Goal: Information Seeking & Learning: Learn about a topic

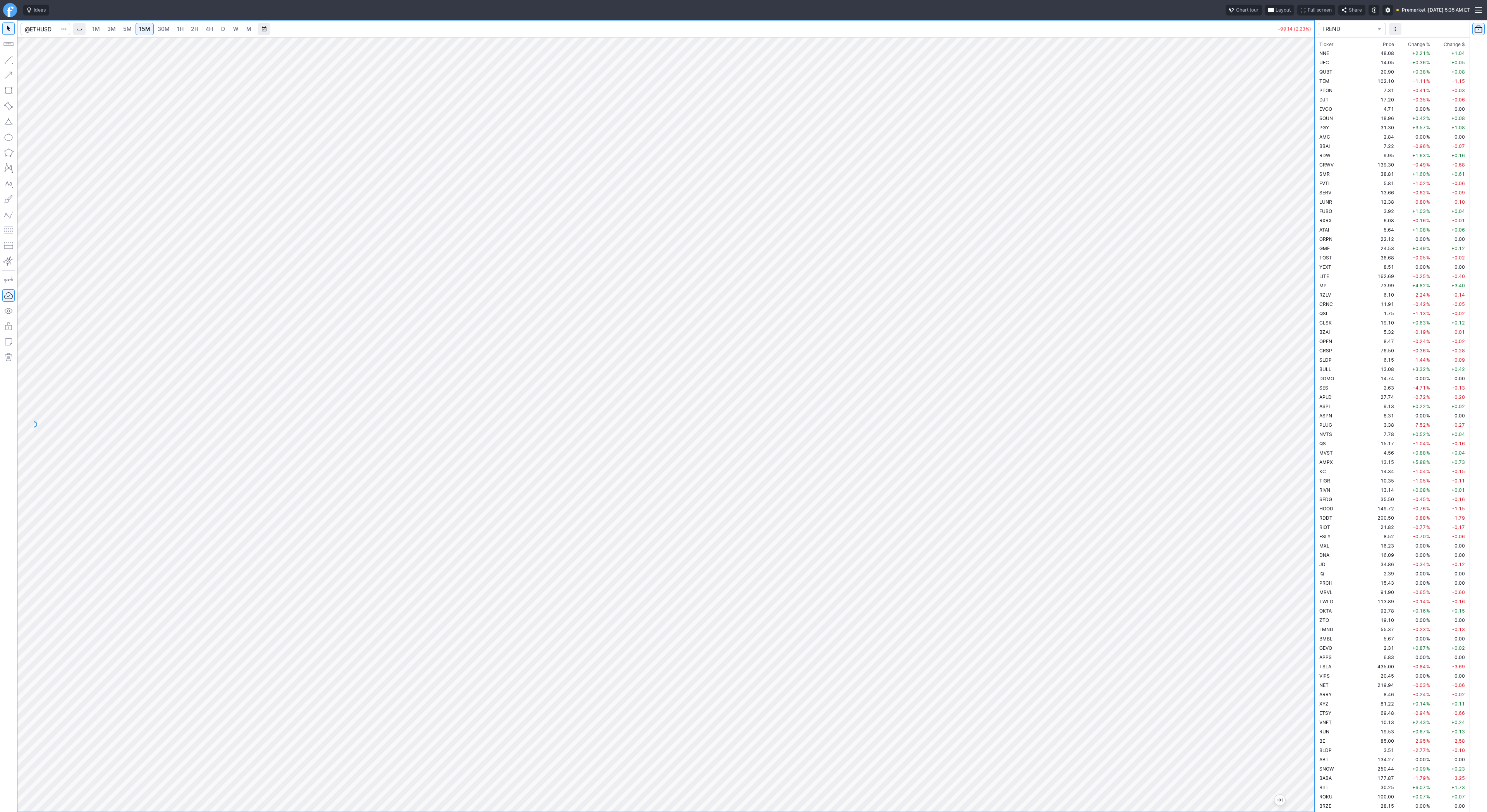
scroll to position [1133, 0]
click at [166, 31] on span "30M" at bounding box center [163, 28] width 12 height 6
click at [181, 27] on span "1H" at bounding box center [180, 28] width 6 height 6
click at [202, 28] on link "4H" at bounding box center [209, 29] width 14 height 12
drag, startPoint x: 10, startPoint y: 58, endPoint x: 14, endPoint y: 64, distance: 7.2
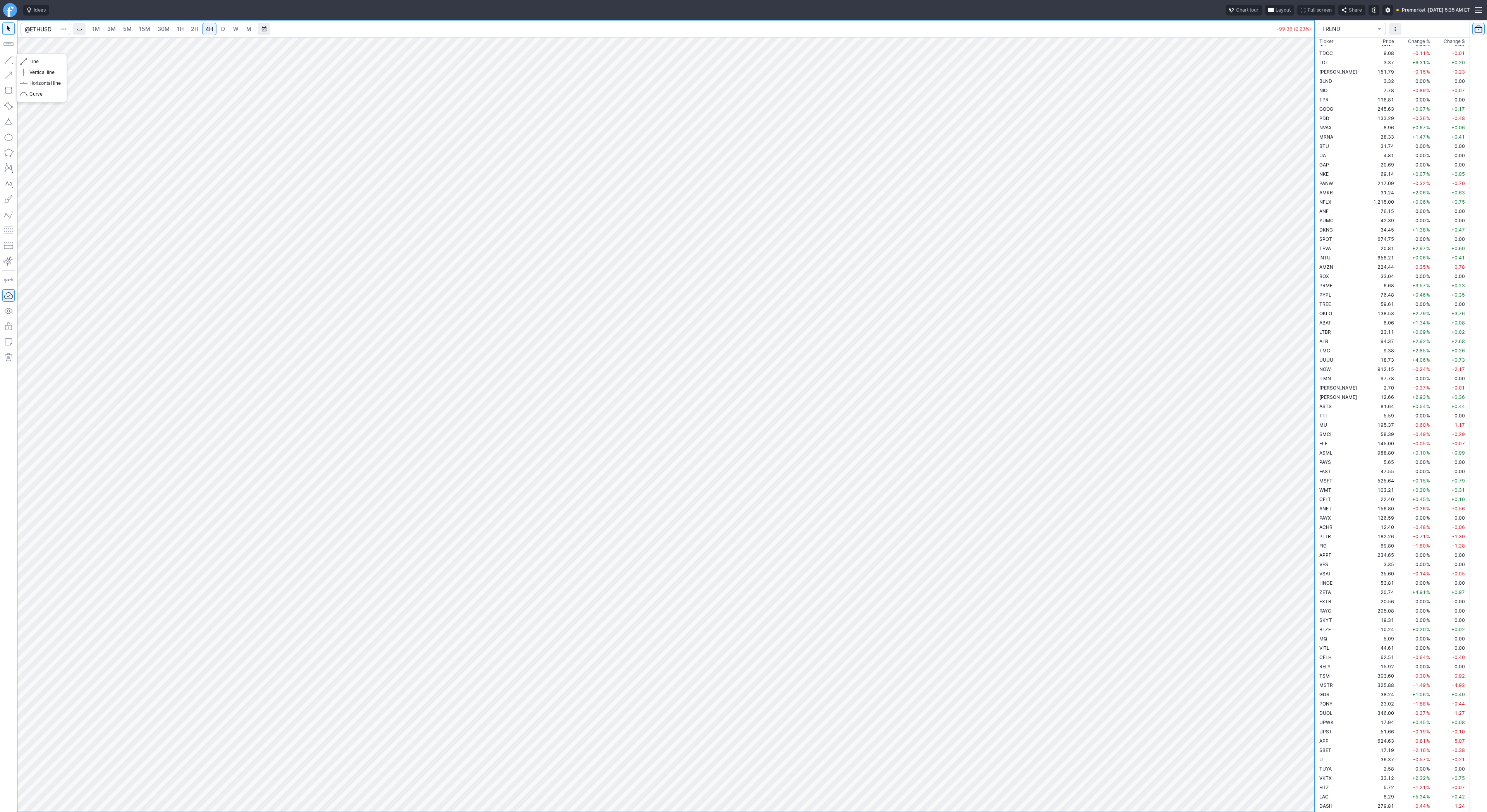
click at [10, 58] on button "button" at bounding box center [8, 59] width 12 height 12
click at [39, 59] on span "Line" at bounding box center [45, 61] width 31 height 8
click at [224, 28] on span "D" at bounding box center [223, 28] width 4 height 6
click at [188, 28] on link "2H" at bounding box center [195, 29] width 14 height 12
click at [104, 32] on link "3M" at bounding box center [111, 29] width 16 height 12
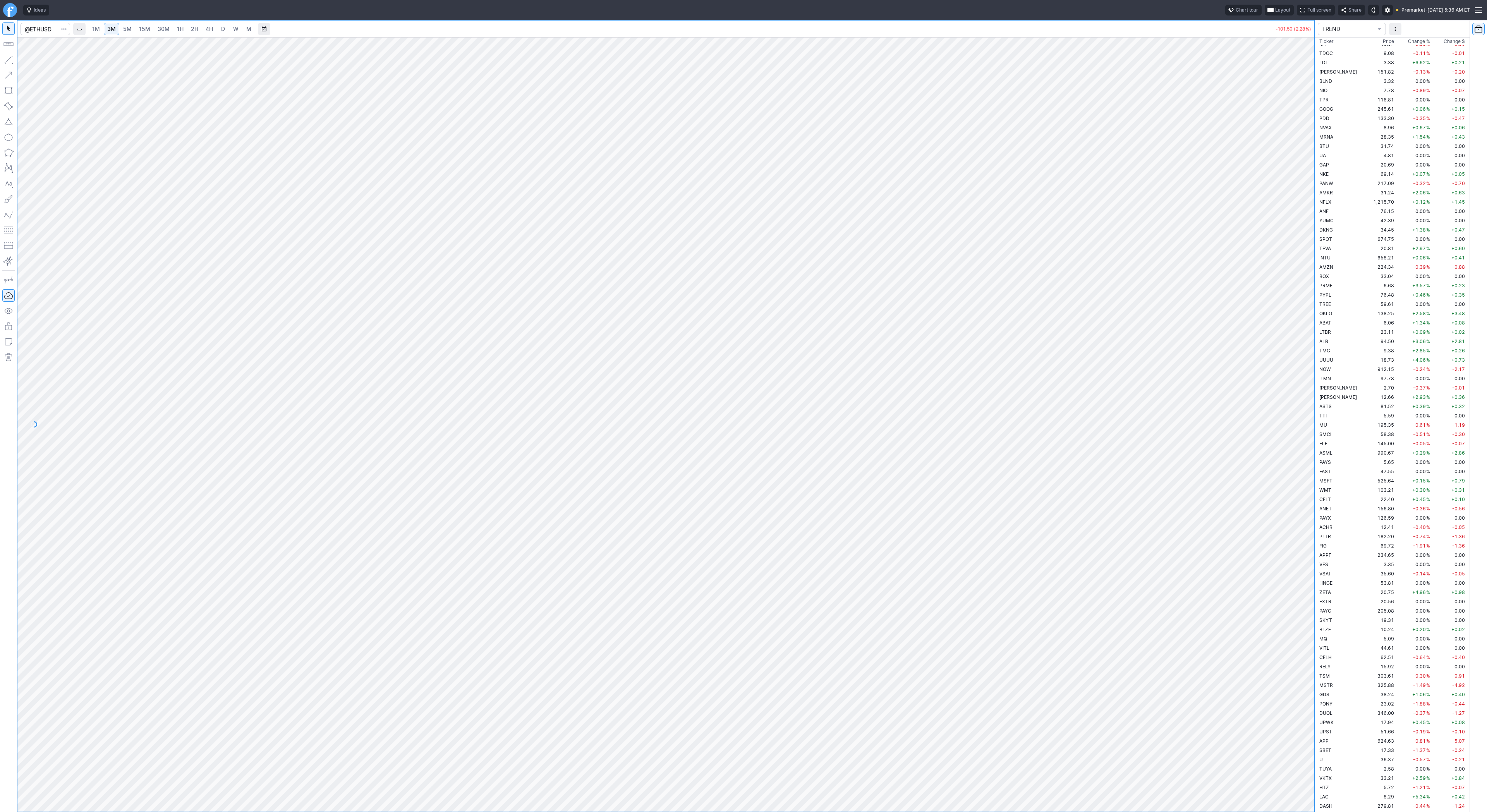
click at [136, 33] on link "15M" at bounding box center [145, 29] width 18 height 12
click at [154, 31] on link "30M" at bounding box center [163, 29] width 19 height 12
click at [183, 32] on link "1H" at bounding box center [180, 29] width 13 height 12
click at [197, 29] on link "2H" at bounding box center [195, 29] width 14 height 12
click at [214, 29] on link "4H" at bounding box center [209, 29] width 14 height 12
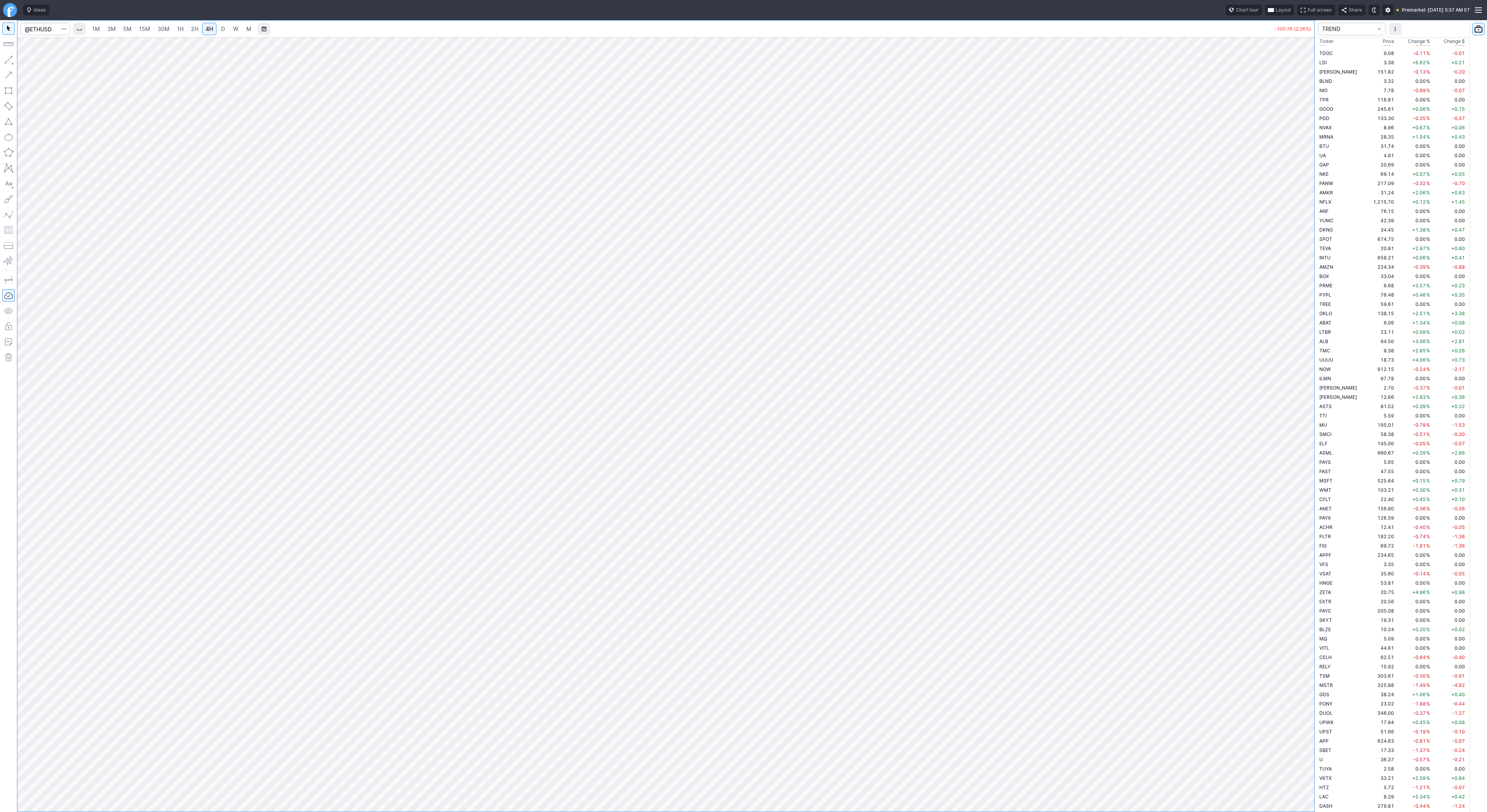
click at [226, 29] on link "D" at bounding box center [223, 29] width 12 height 12
click at [234, 30] on span "W" at bounding box center [236, 28] width 5 height 6
click at [249, 31] on span "M" at bounding box center [249, 28] width 5 height 6
click at [221, 29] on span "D" at bounding box center [223, 29] width 5 height 8
click at [50, 25] on input "Search" at bounding box center [46, 29] width 50 height 12
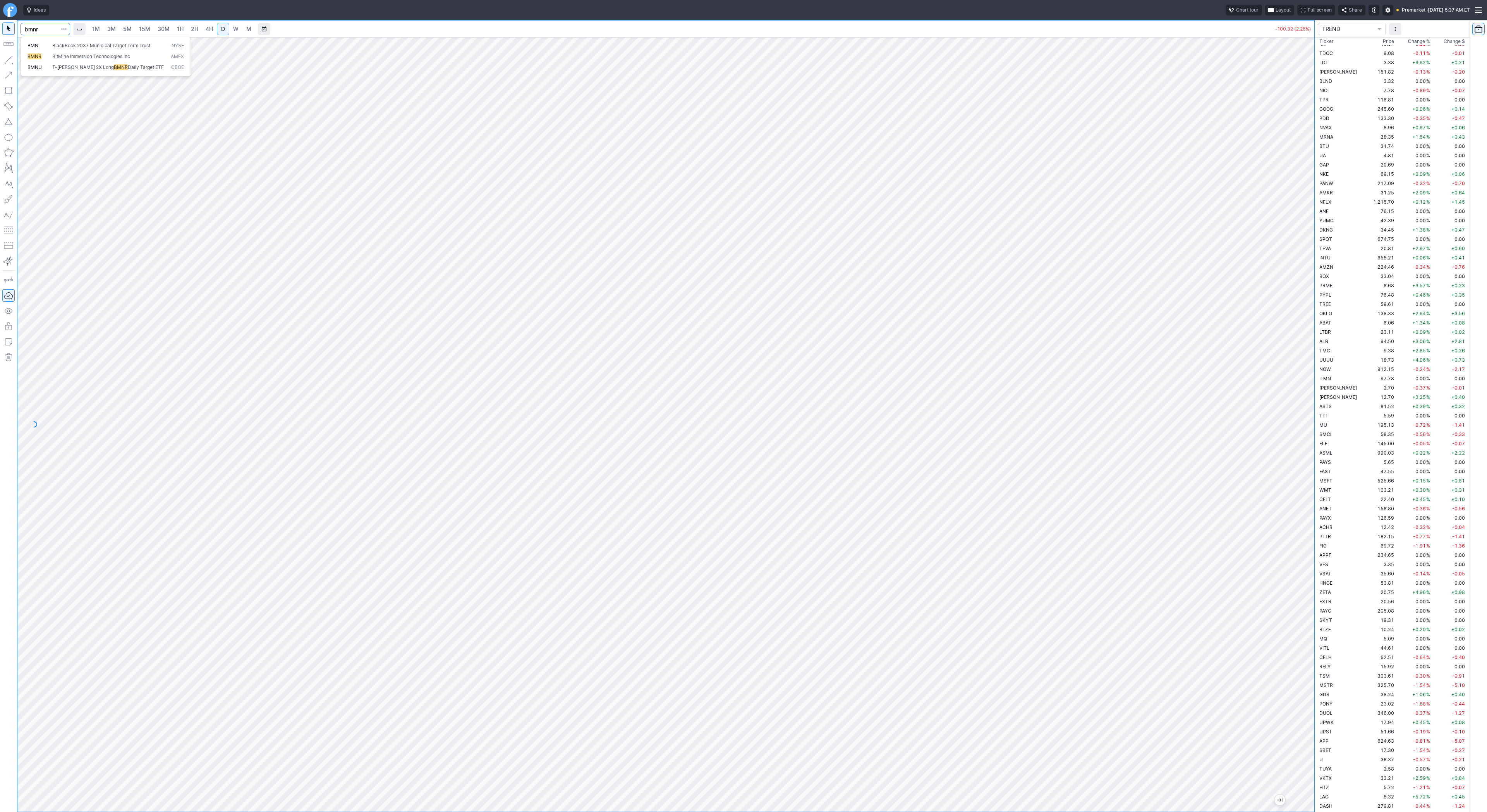
type input "bmnr"
click at [184, 28] on link "1H" at bounding box center [180, 29] width 13 height 12
click at [196, 28] on span "2H" at bounding box center [195, 28] width 8 height 6
click at [206, 27] on span "4H" at bounding box center [209, 28] width 8 height 6
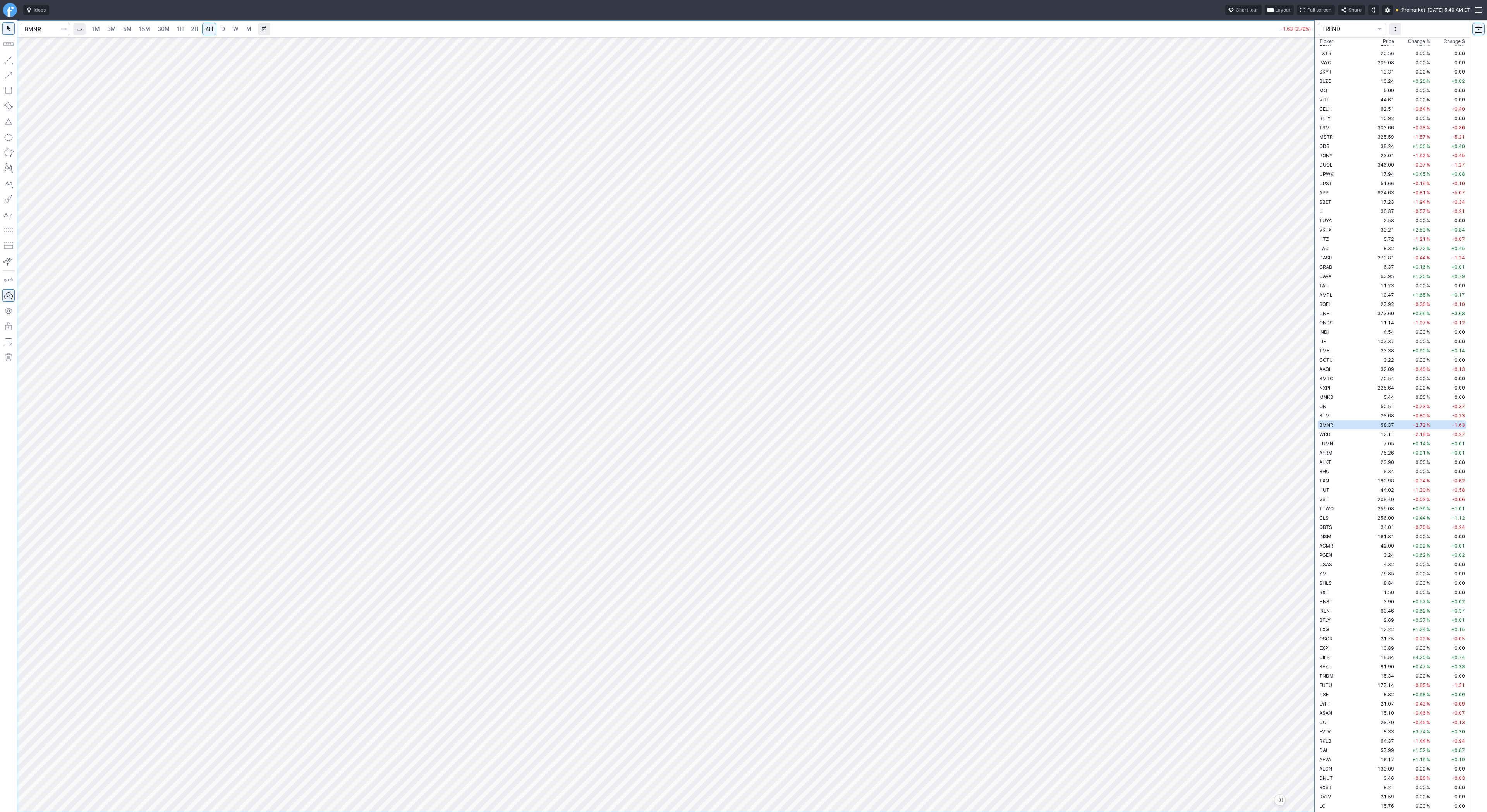
click at [123, 29] on span "5M" at bounding box center [127, 28] width 9 height 6
click at [160, 30] on span "30M" at bounding box center [163, 28] width 12 height 6
click at [177, 28] on span "1H" at bounding box center [180, 28] width 6 height 6
drag, startPoint x: 1305, startPoint y: 357, endPoint x: 1302, endPoint y: 428, distance: 71.1
click at [1306, 432] on div at bounding box center [1306, 422] width 16 height 755
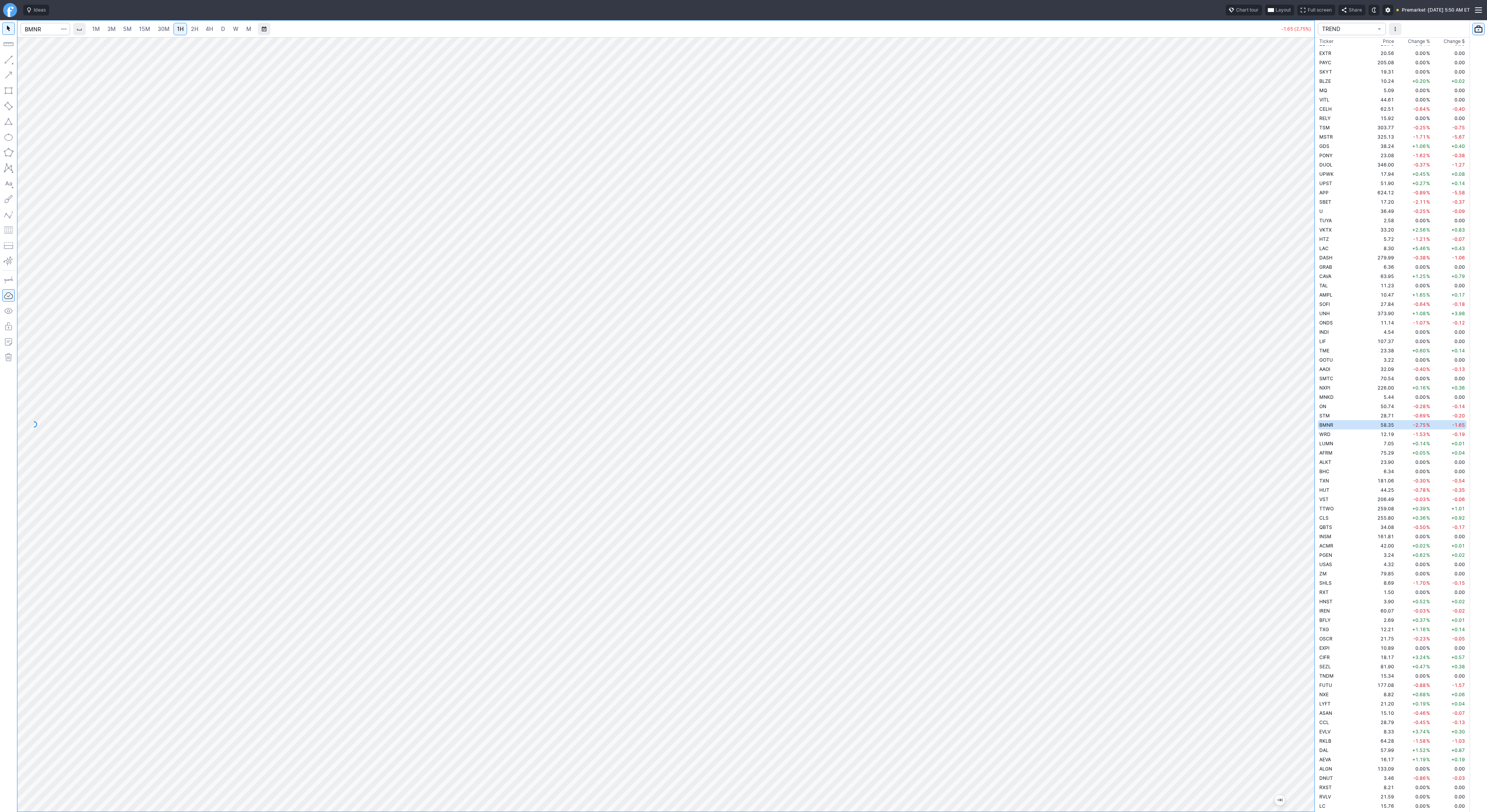
click at [207, 28] on span "4H" at bounding box center [209, 28] width 8 height 6
drag, startPoint x: 1310, startPoint y: 542, endPoint x: 1307, endPoint y: 475, distance: 67.1
click at [1307, 475] on div at bounding box center [1306, 422] width 16 height 755
drag, startPoint x: 33, startPoint y: 59, endPoint x: 42, endPoint y: 81, distance: 23.8
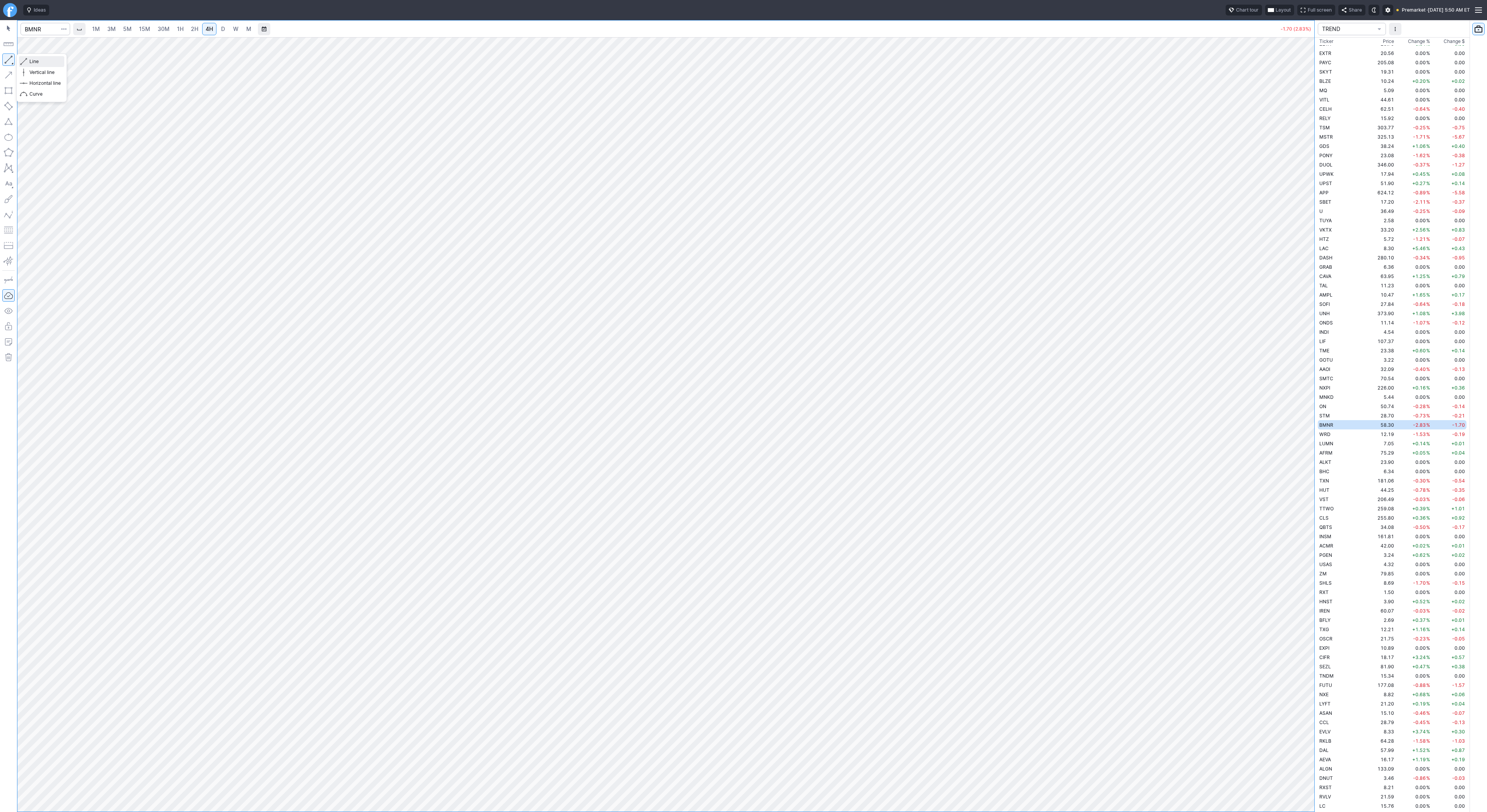
click at [33, 60] on span "Line" at bounding box center [45, 61] width 31 height 8
drag, startPoint x: 33, startPoint y: 61, endPoint x: 50, endPoint y: 92, distance: 35.4
click at [32, 62] on span "Line" at bounding box center [45, 61] width 31 height 8
click at [39, 62] on span "Line" at bounding box center [45, 61] width 31 height 8
drag, startPoint x: 4, startPoint y: 58, endPoint x: 32, endPoint y: 87, distance: 40.3
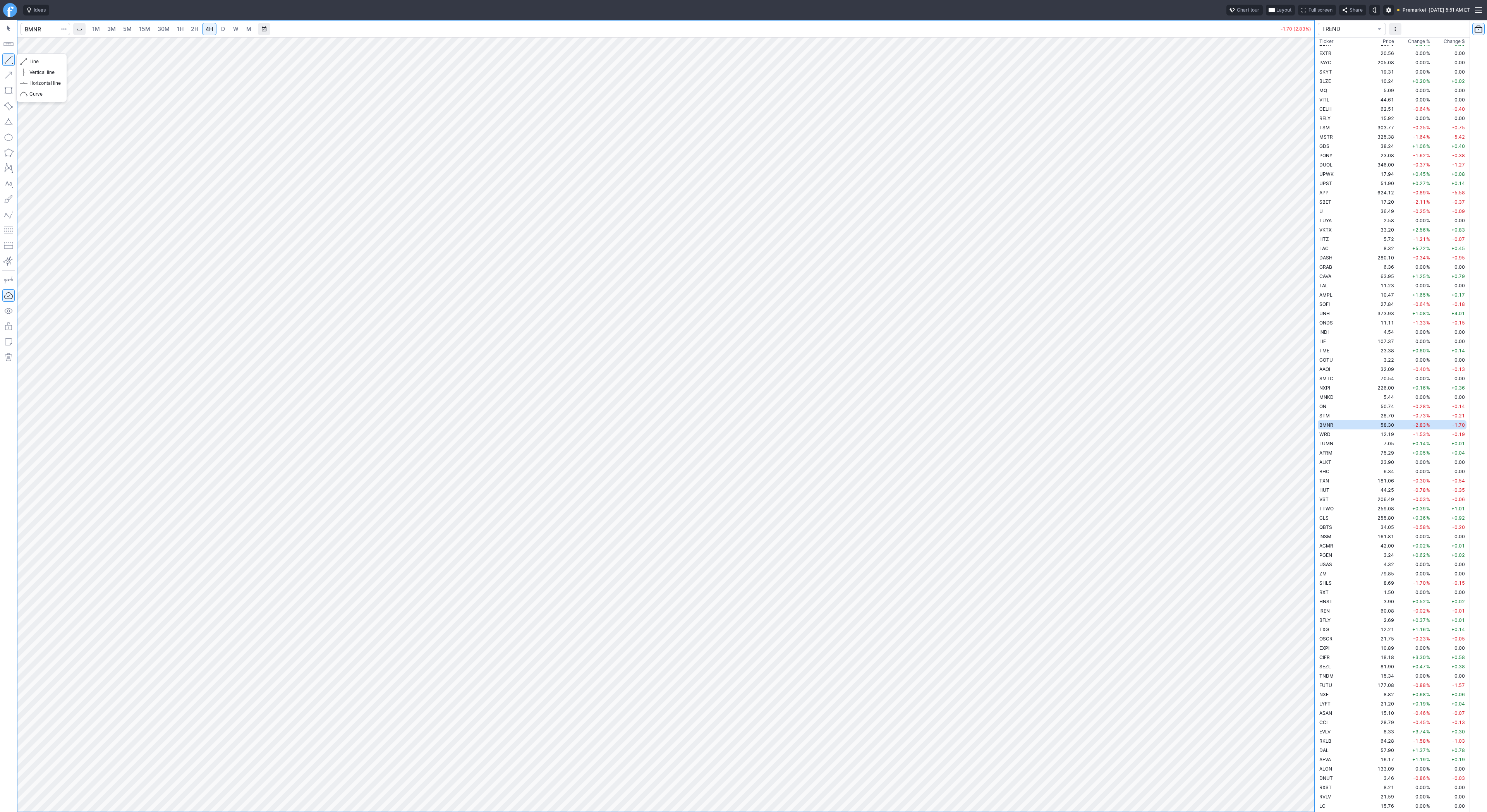
click at [4, 58] on button "button" at bounding box center [8, 59] width 12 height 12
click at [130, 28] on span "5M" at bounding box center [127, 28] width 9 height 6
click at [154, 28] on link "30M" at bounding box center [163, 29] width 19 height 12
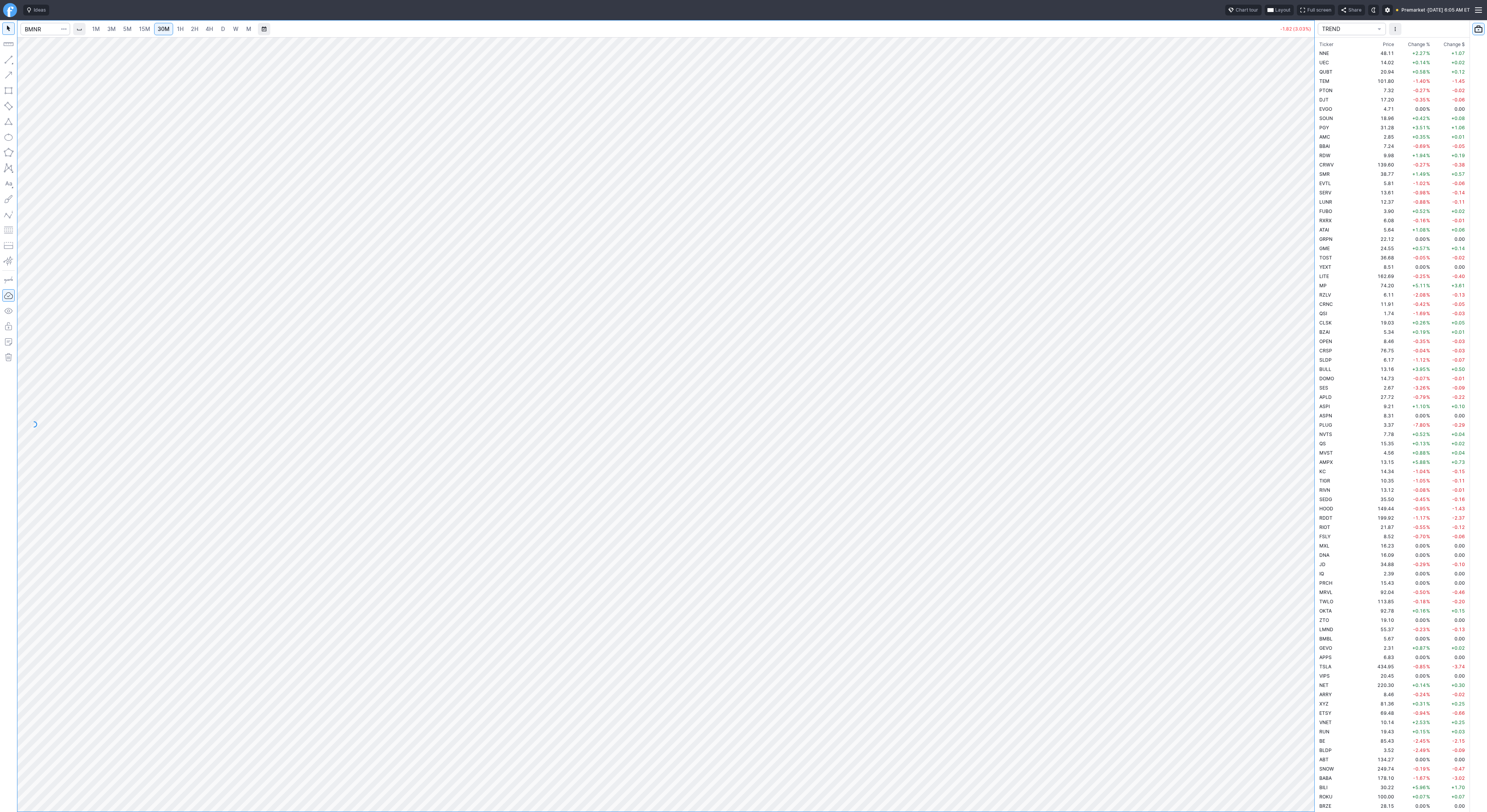
scroll to position [1682, 0]
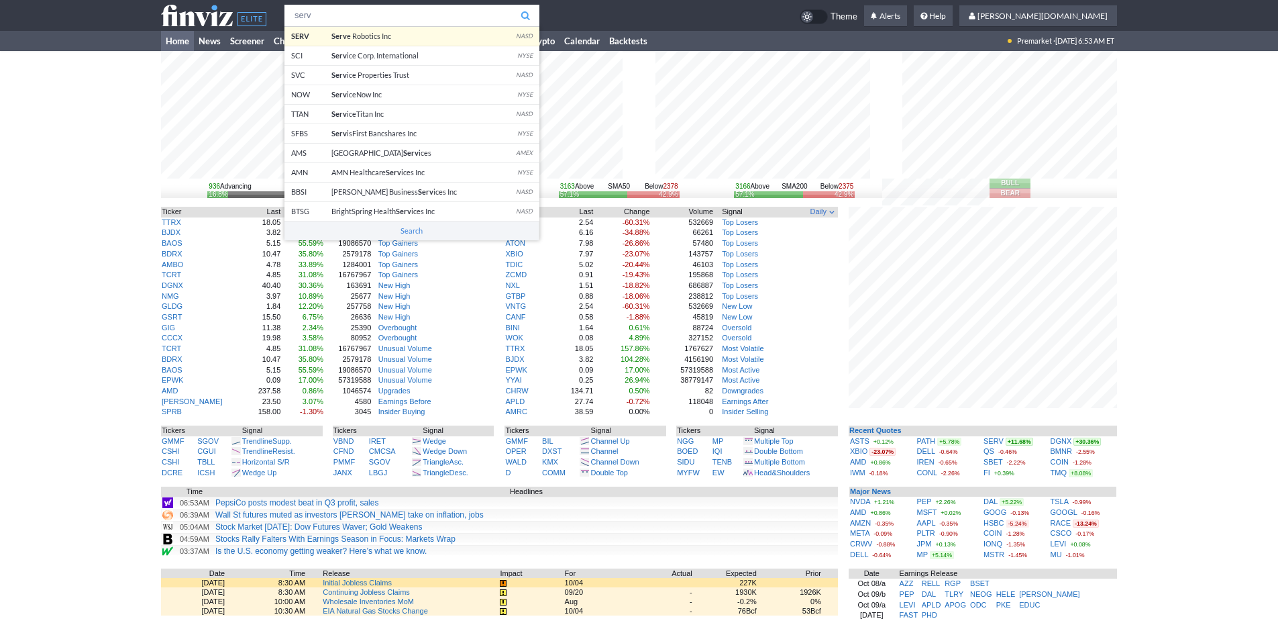
type input "serv"
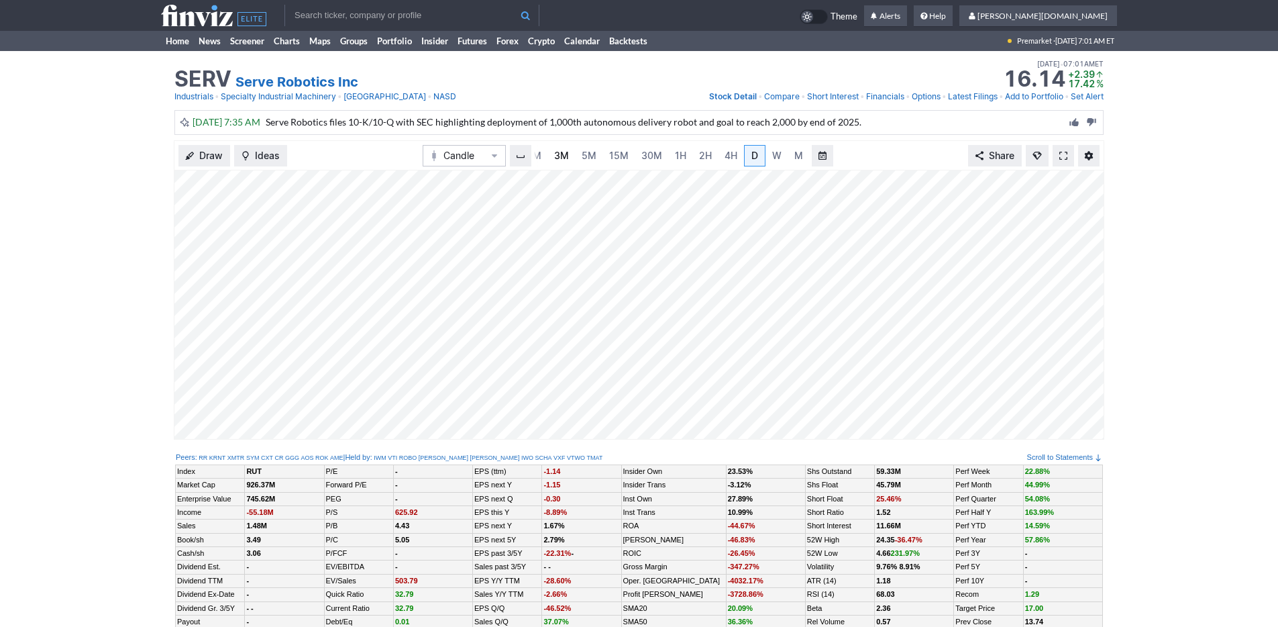
click at [555, 149] on span "3M" at bounding box center [561, 155] width 15 height 13
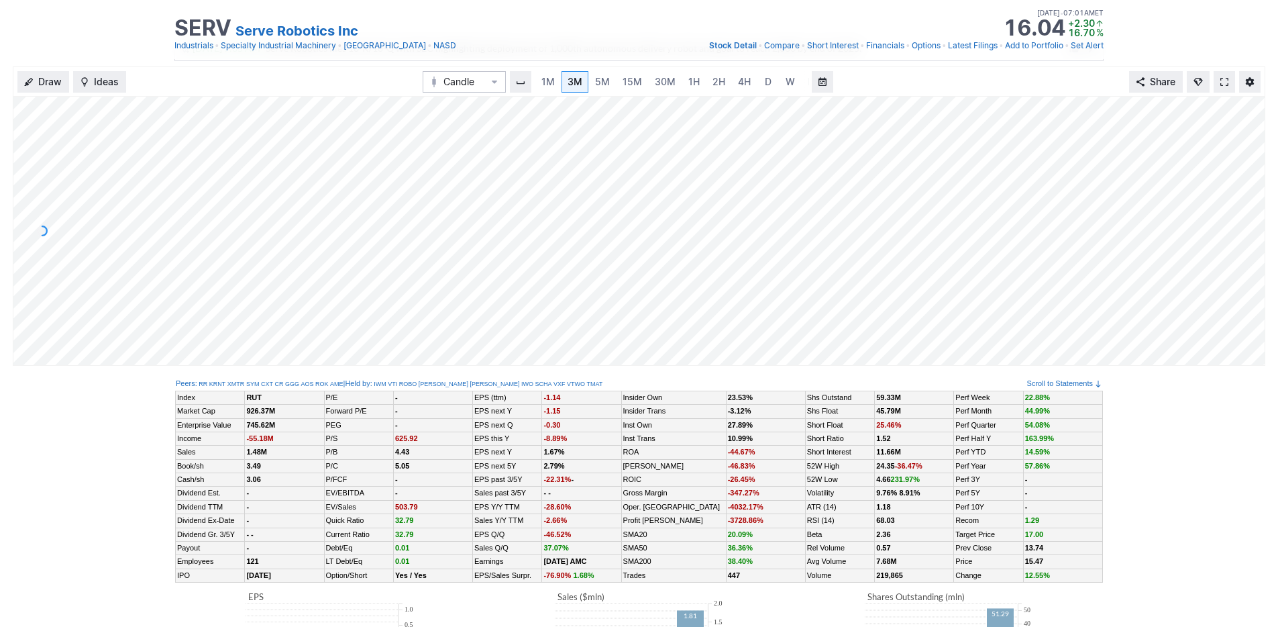
scroll to position [9, 0]
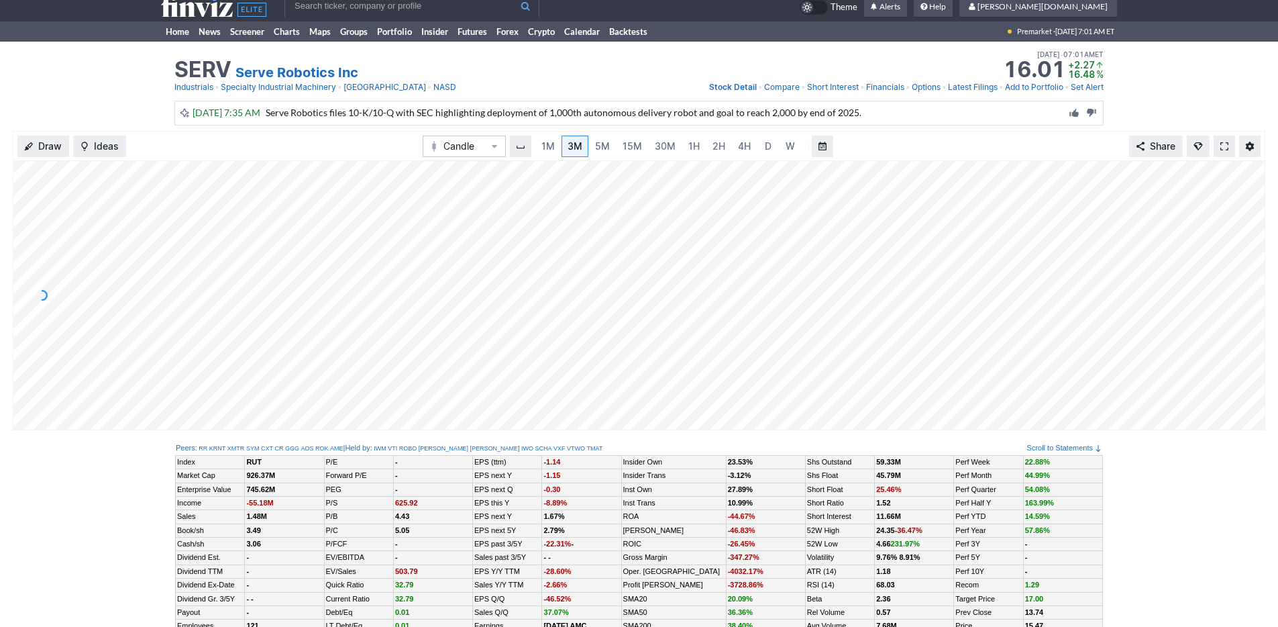
click at [103, 67] on div "SERV Serve Robotics Inc Last Close Oct 09 • 06:53AM ET 15.47 Dollar change +1.7…" at bounding box center [639, 71] width 1278 height 59
click at [176, 32] on link "Home" at bounding box center [177, 31] width 33 height 20
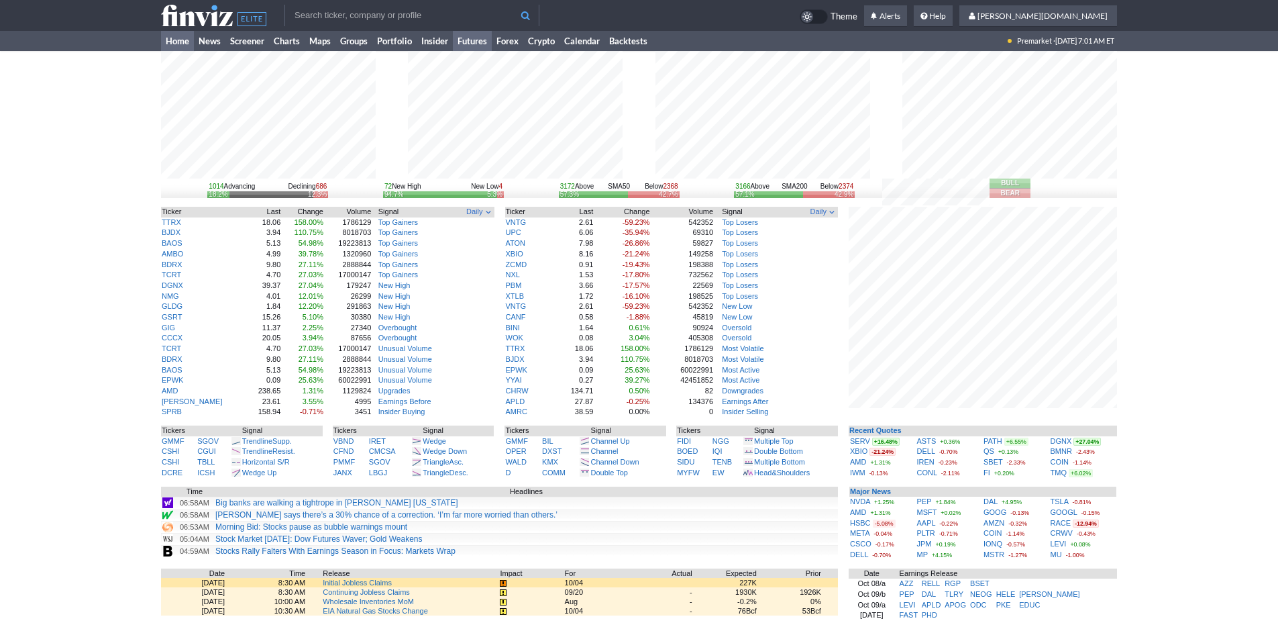
click at [484, 38] on link "Futures" at bounding box center [472, 41] width 39 height 20
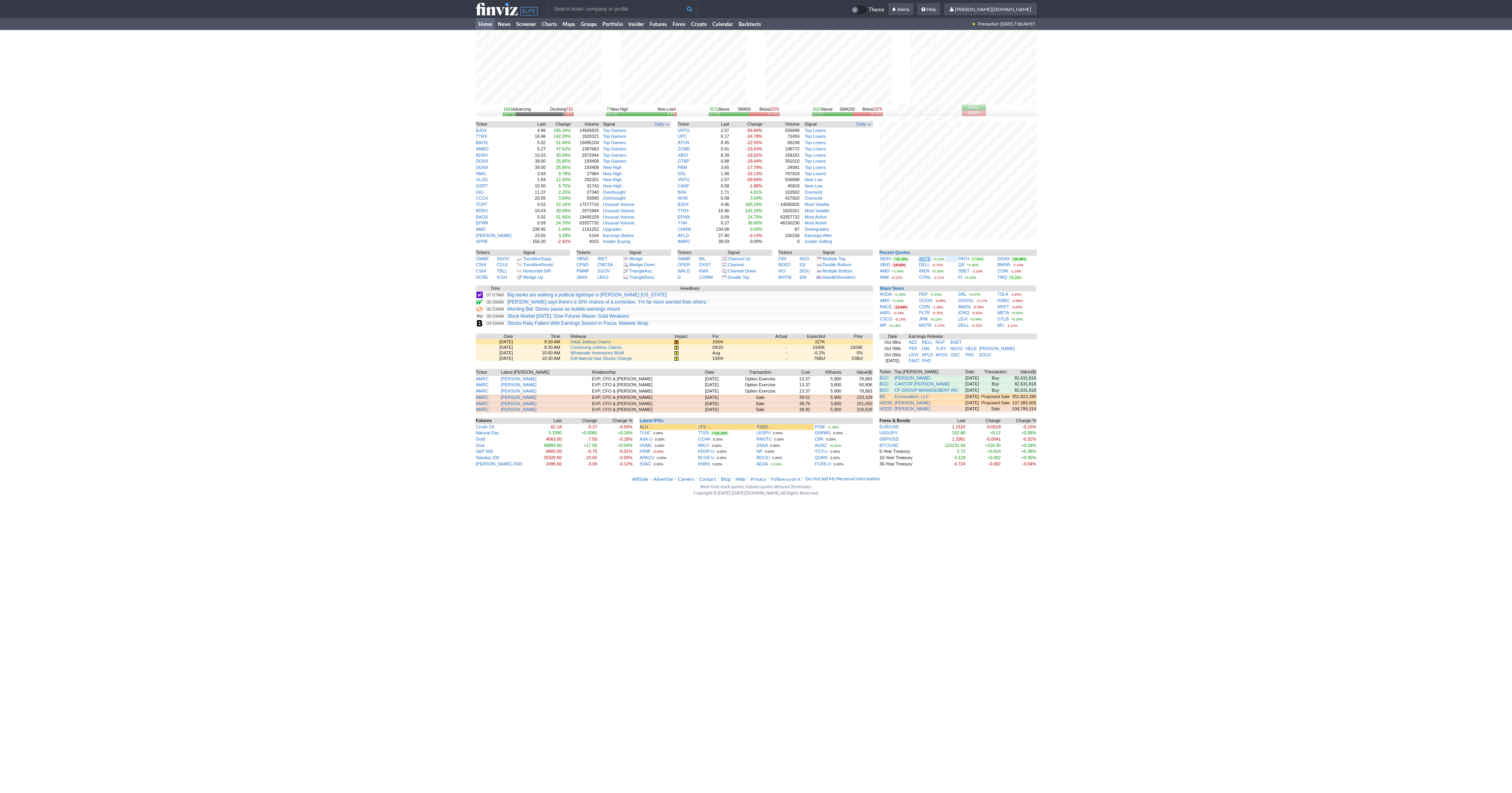
click at [923, 258] on link "ASTS" at bounding box center [924, 259] width 11 height 5
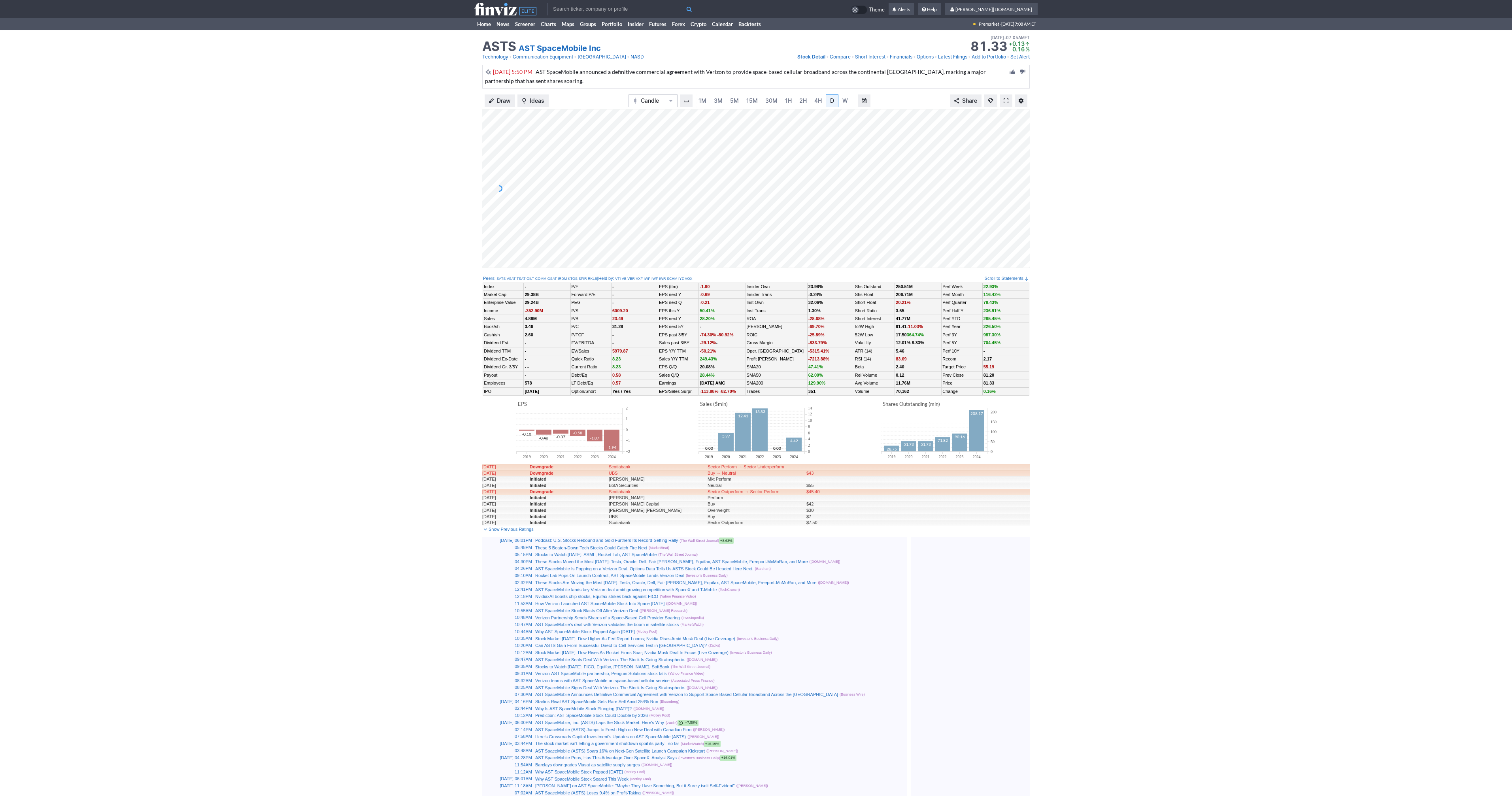
scroll to position [0, 8]
click at [1005, 102] on span at bounding box center [1006, 101] width 5 height 6
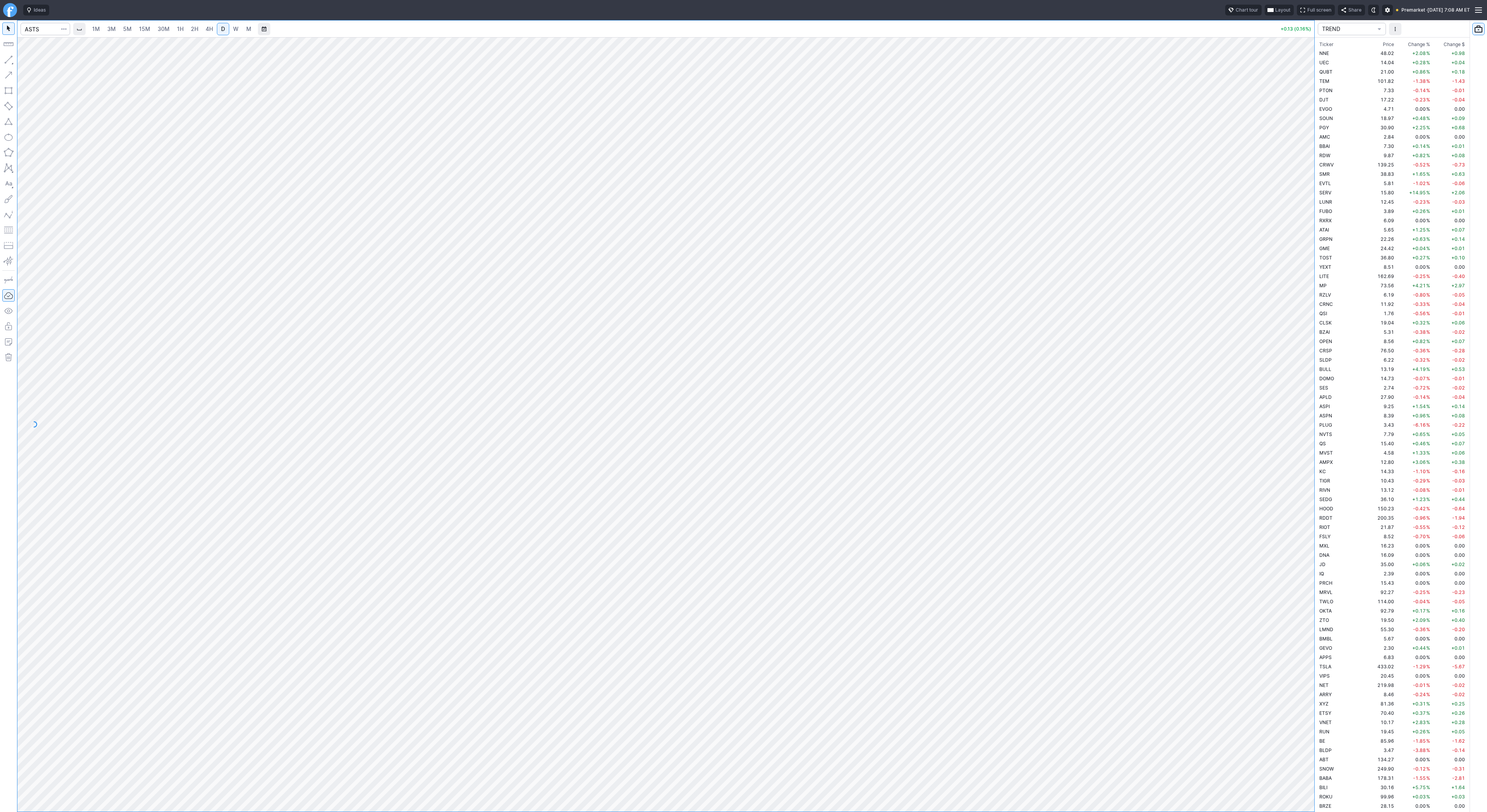
scroll to position [1115, 0]
click at [36, 63] on span "Line" at bounding box center [45, 61] width 31 height 8
click at [27, 61] on span "button" at bounding box center [25, 61] width 5 height 11
click at [39, 63] on span "Line" at bounding box center [45, 61] width 31 height 8
click at [49, 61] on span "Line" at bounding box center [45, 61] width 31 height 8
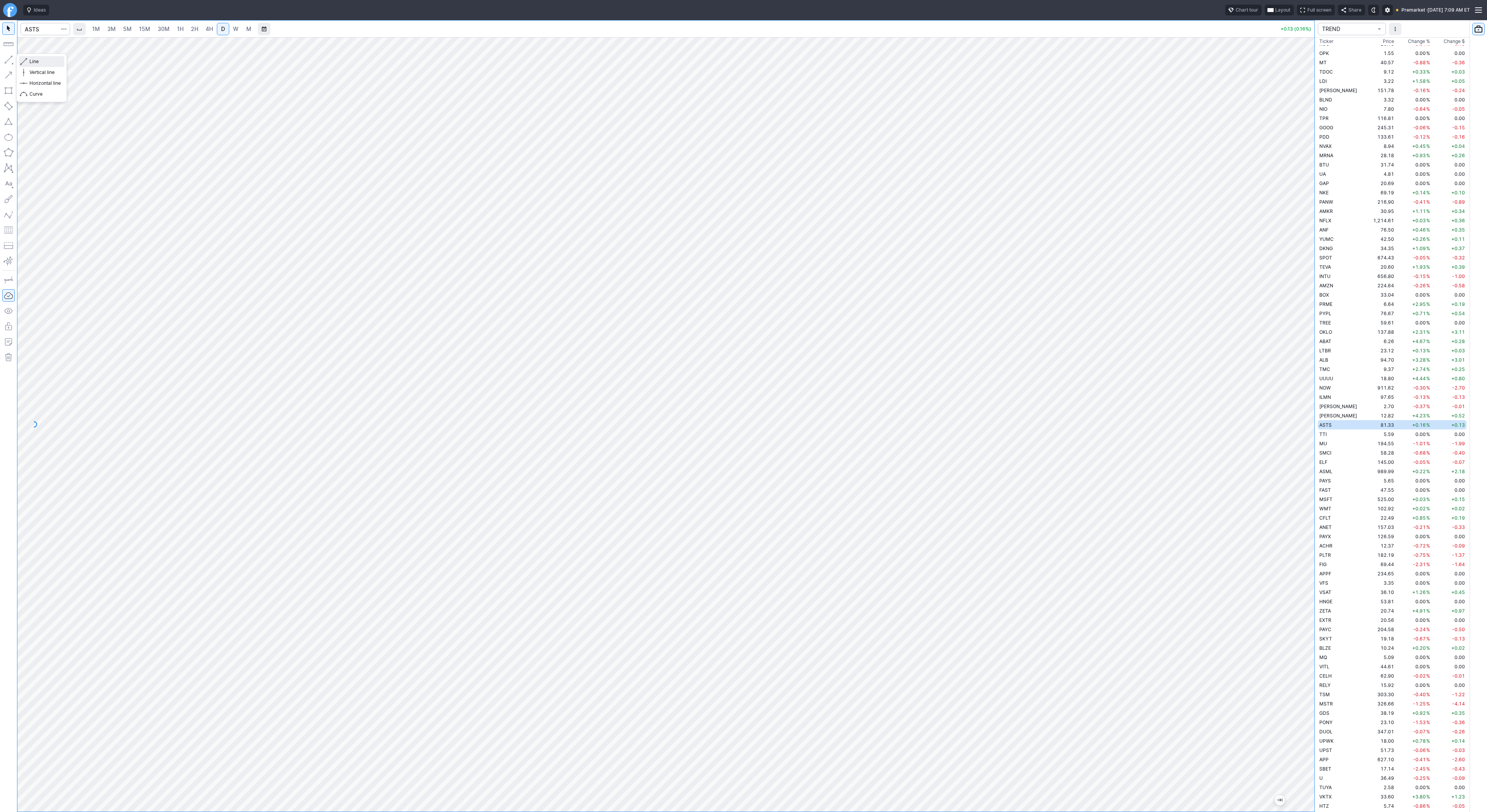
click at [33, 61] on span "Line" at bounding box center [45, 61] width 31 height 8
click at [46, 64] on div "Line Vertical line Horizontal line Curve" at bounding box center [42, 78] width 51 height 49
click at [57, 62] on span "Line" at bounding box center [45, 61] width 31 height 8
click at [33, 61] on div "Line Vertical line Horizontal line Curve" at bounding box center [42, 78] width 51 height 49
click at [30, 59] on div "Line Vertical line Horizontal line Curve" at bounding box center [42, 78] width 51 height 49
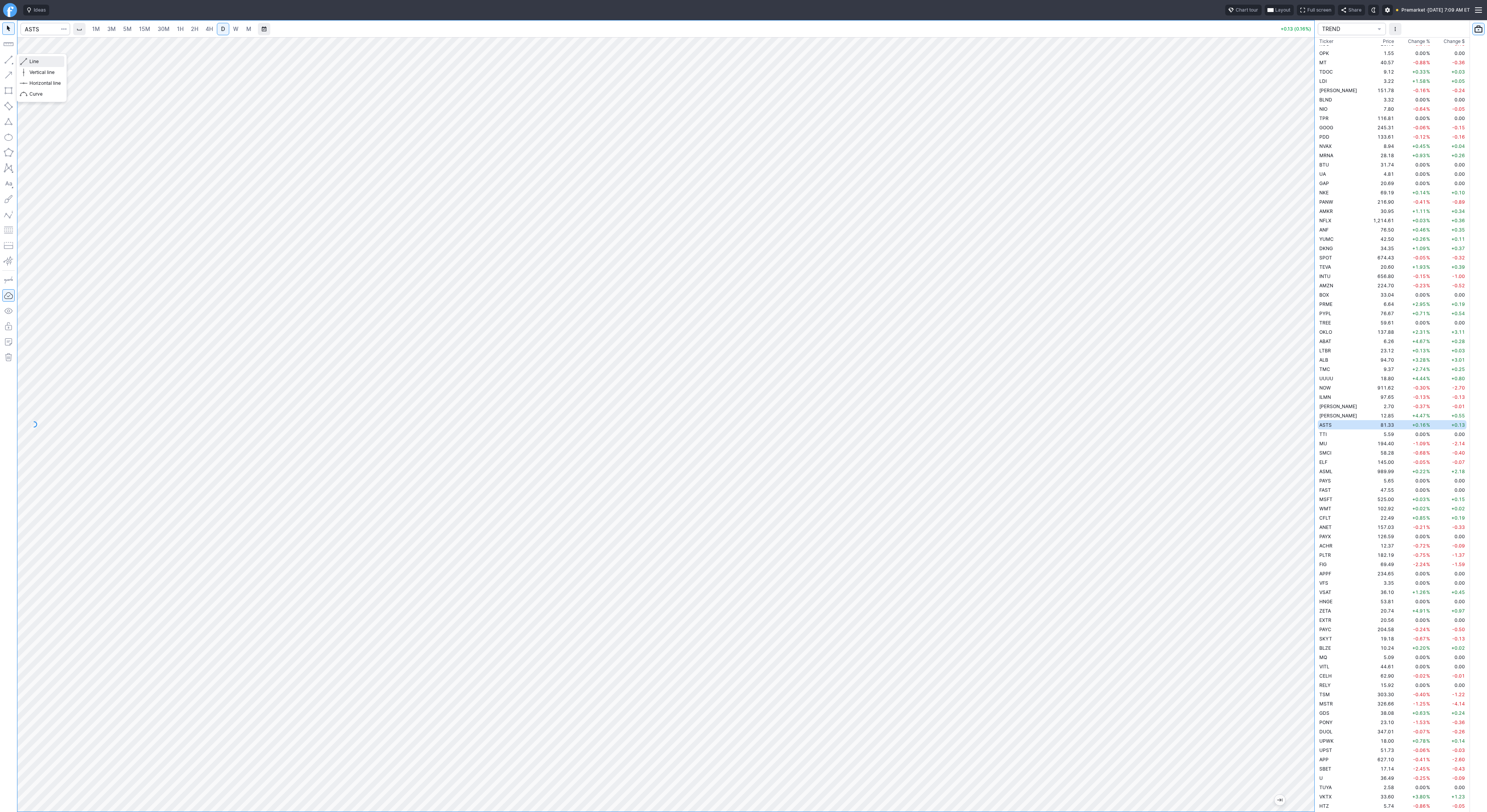
click at [31, 61] on span "Line" at bounding box center [45, 61] width 31 height 8
click at [32, 61] on span "Line" at bounding box center [45, 61] width 31 height 8
click at [42, 62] on span "Line" at bounding box center [45, 61] width 31 height 8
click at [32, 61] on span "Line" at bounding box center [45, 61] width 31 height 8
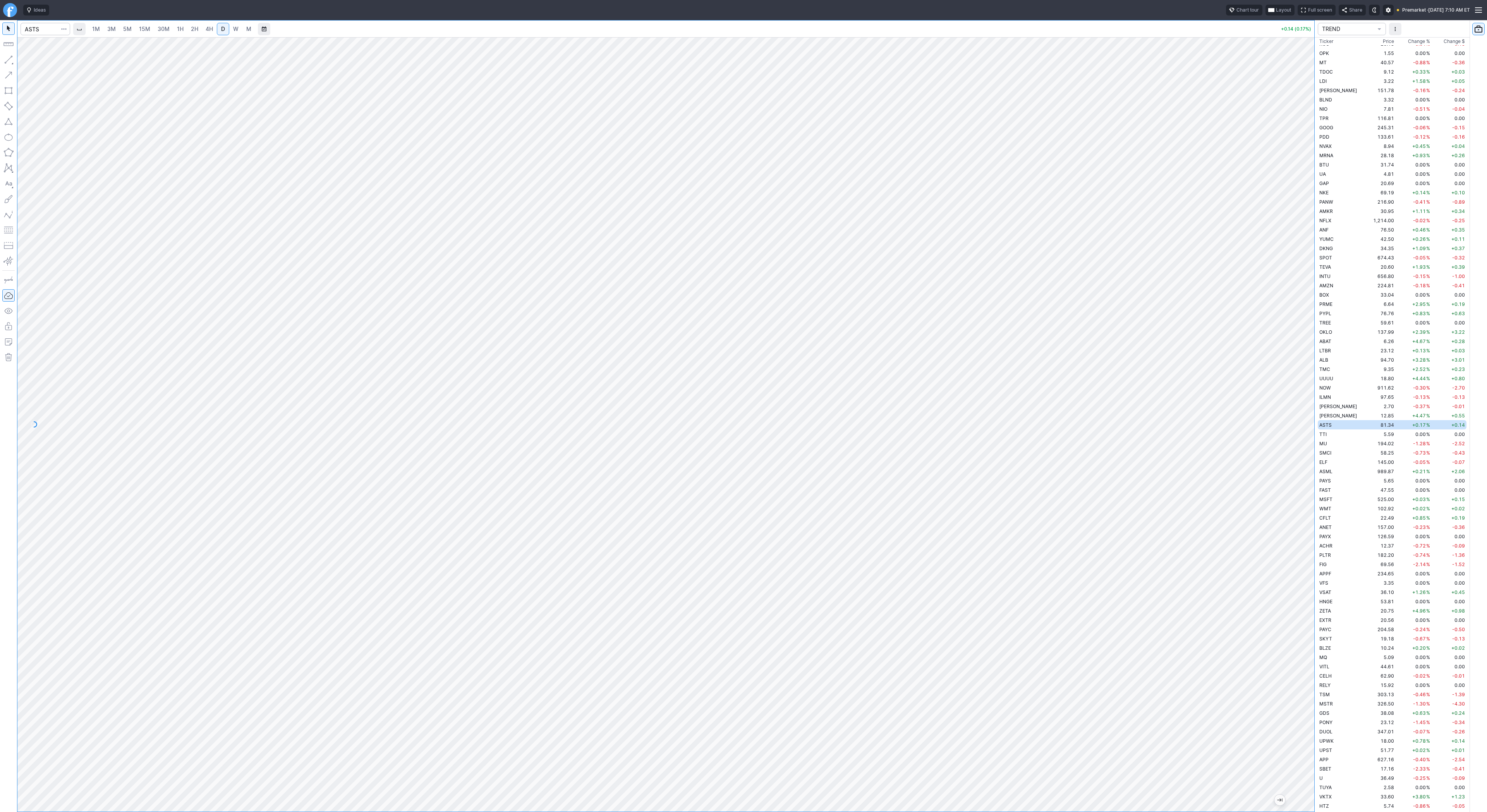
click at [43, 61] on div "Line Vertical line Horizontal line Curve" at bounding box center [42, 78] width 51 height 49
click at [40, 62] on span "Line" at bounding box center [45, 61] width 31 height 8
click at [1322, 332] on span "OKLO" at bounding box center [1326, 332] width 13 height 6
click at [29, 61] on span "Line" at bounding box center [45, 61] width 31 height 8
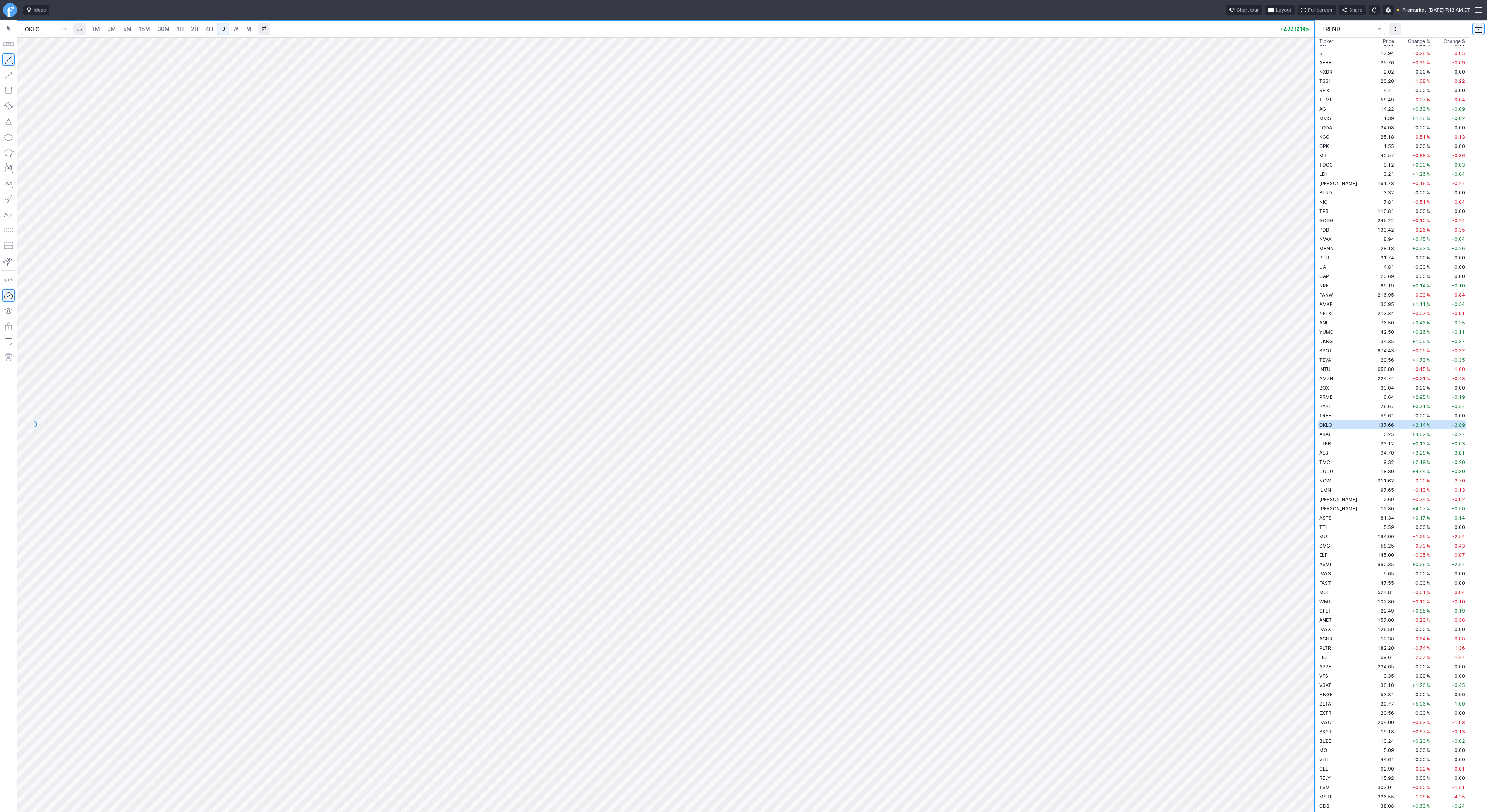
click at [33, 61] on div "Line Vertical line Horizontal line Curve" at bounding box center [42, 78] width 51 height 49
click at [40, 62] on span "Line" at bounding box center [45, 61] width 31 height 8
click at [29, 62] on div "Line Vertical line Horizontal line Curve" at bounding box center [42, 78] width 51 height 49
drag, startPoint x: 5, startPoint y: 58, endPoint x: 51, endPoint y: 81, distance: 51.4
click at [5, 58] on button "button" at bounding box center [8, 59] width 12 height 12
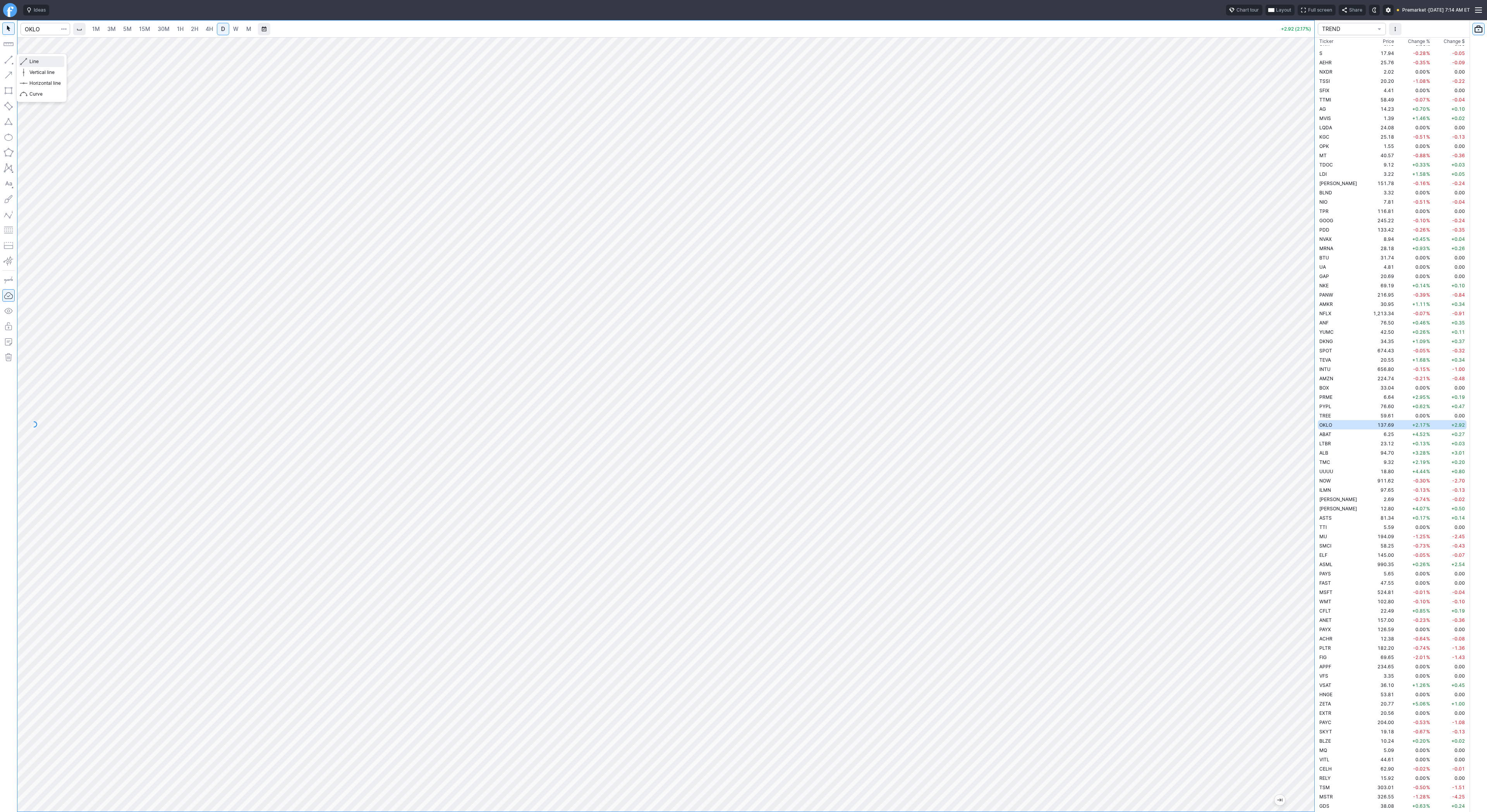
drag, startPoint x: 31, startPoint y: 62, endPoint x: 42, endPoint y: 72, distance: 14.9
click at [32, 62] on span "Line" at bounding box center [45, 61] width 31 height 8
click at [33, 61] on span "Line" at bounding box center [45, 61] width 31 height 8
drag, startPoint x: 9, startPoint y: 57, endPoint x: 9, endPoint y: 63, distance: 6.0
click at [9, 63] on button "button" at bounding box center [8, 59] width 12 height 12
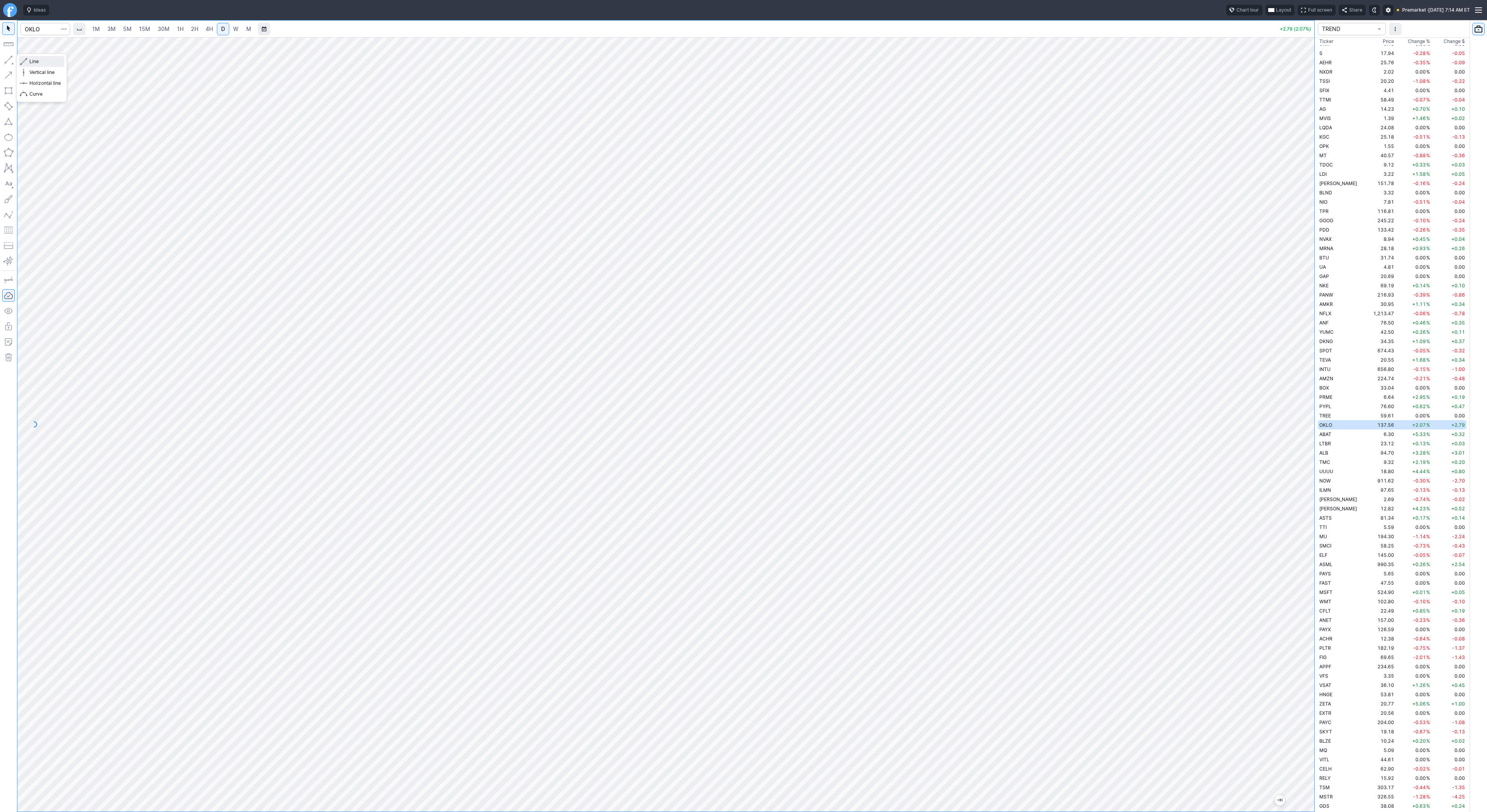
click at [32, 61] on span "Line" at bounding box center [45, 61] width 31 height 8
drag, startPoint x: 33, startPoint y: 61, endPoint x: 38, endPoint y: 77, distance: 16.8
click at [34, 63] on span "Line" at bounding box center [45, 61] width 31 height 8
drag, startPoint x: 37, startPoint y: 61, endPoint x: 51, endPoint y: 95, distance: 36.8
click at [38, 64] on span "Line" at bounding box center [45, 61] width 31 height 8
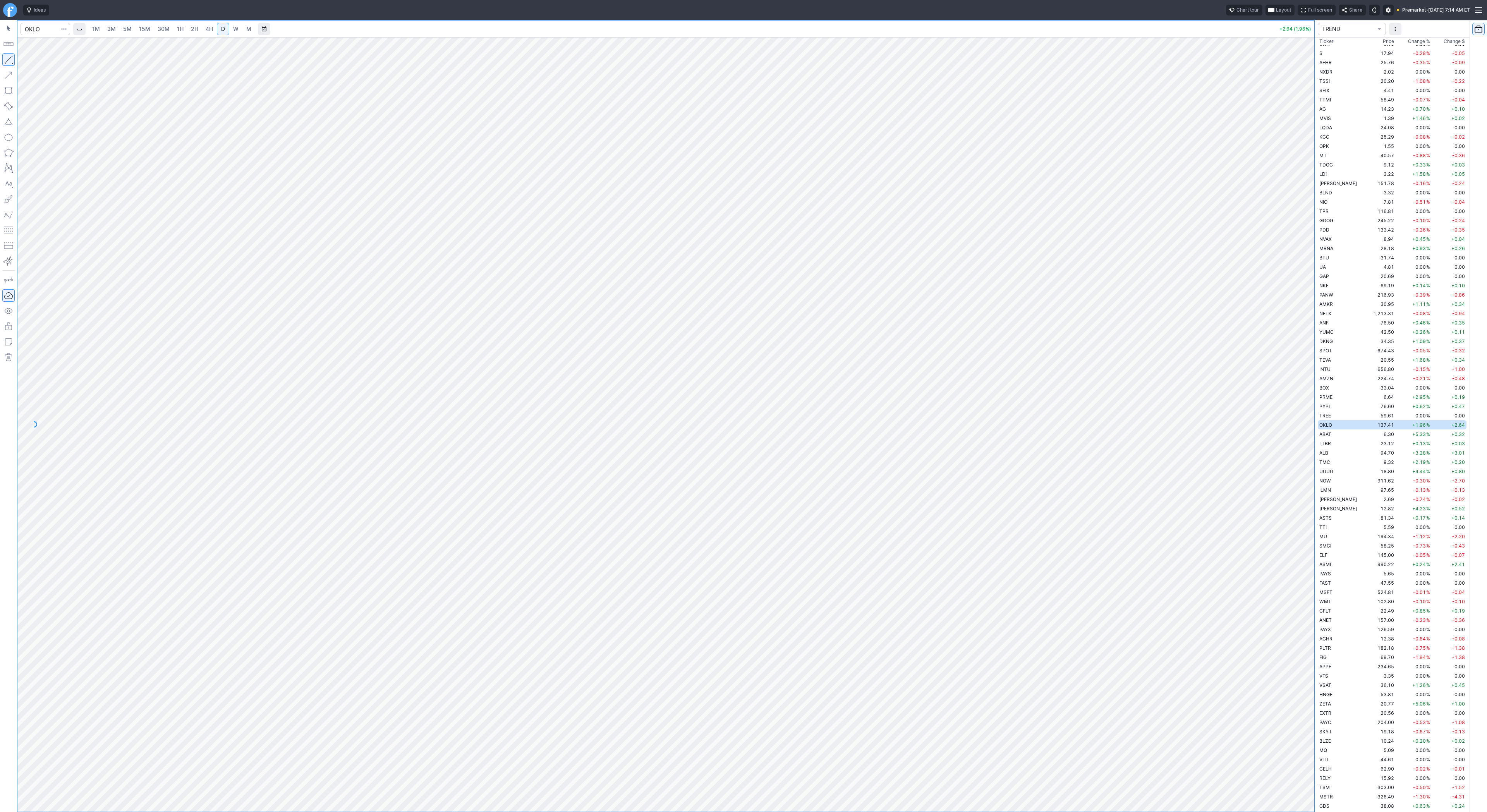
click at [7, 58] on button "button" at bounding box center [8, 59] width 12 height 12
drag, startPoint x: 34, startPoint y: 60, endPoint x: 50, endPoint y: 72, distance: 20.0
click at [35, 60] on span "Line" at bounding box center [45, 61] width 31 height 8
drag, startPoint x: 35, startPoint y: 59, endPoint x: 60, endPoint y: 93, distance: 42.2
click at [36, 59] on span "Line" at bounding box center [45, 61] width 31 height 8
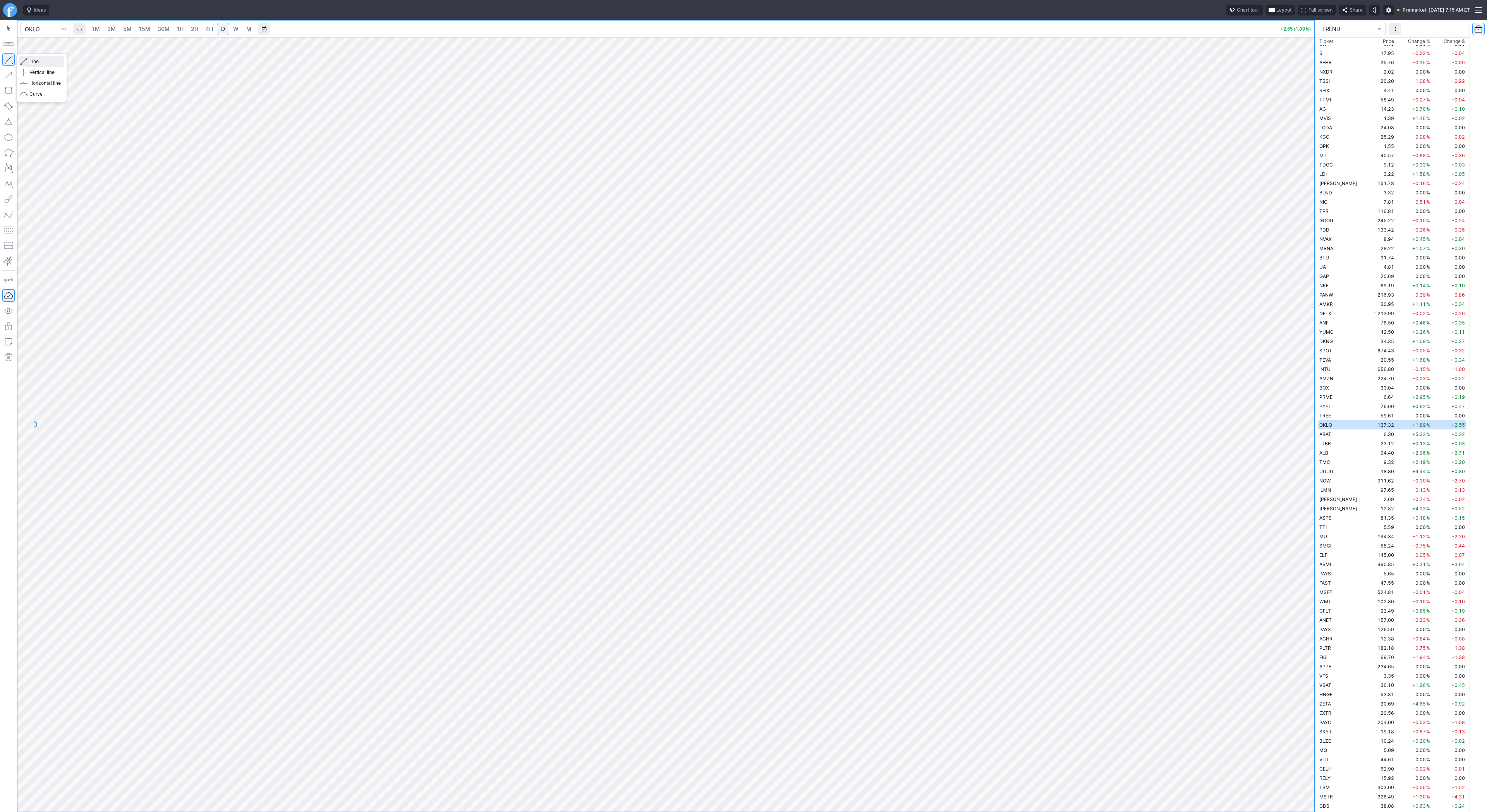
click at [36, 59] on span "Line" at bounding box center [45, 61] width 31 height 8
drag, startPoint x: 8, startPoint y: 58, endPoint x: 12, endPoint y: 70, distance: 12.6
click at [8, 59] on button "button" at bounding box center [8, 59] width 12 height 12
click at [34, 59] on span "Line" at bounding box center [45, 61] width 31 height 8
click at [1296, 495] on div at bounding box center [666, 424] width 1297 height 774
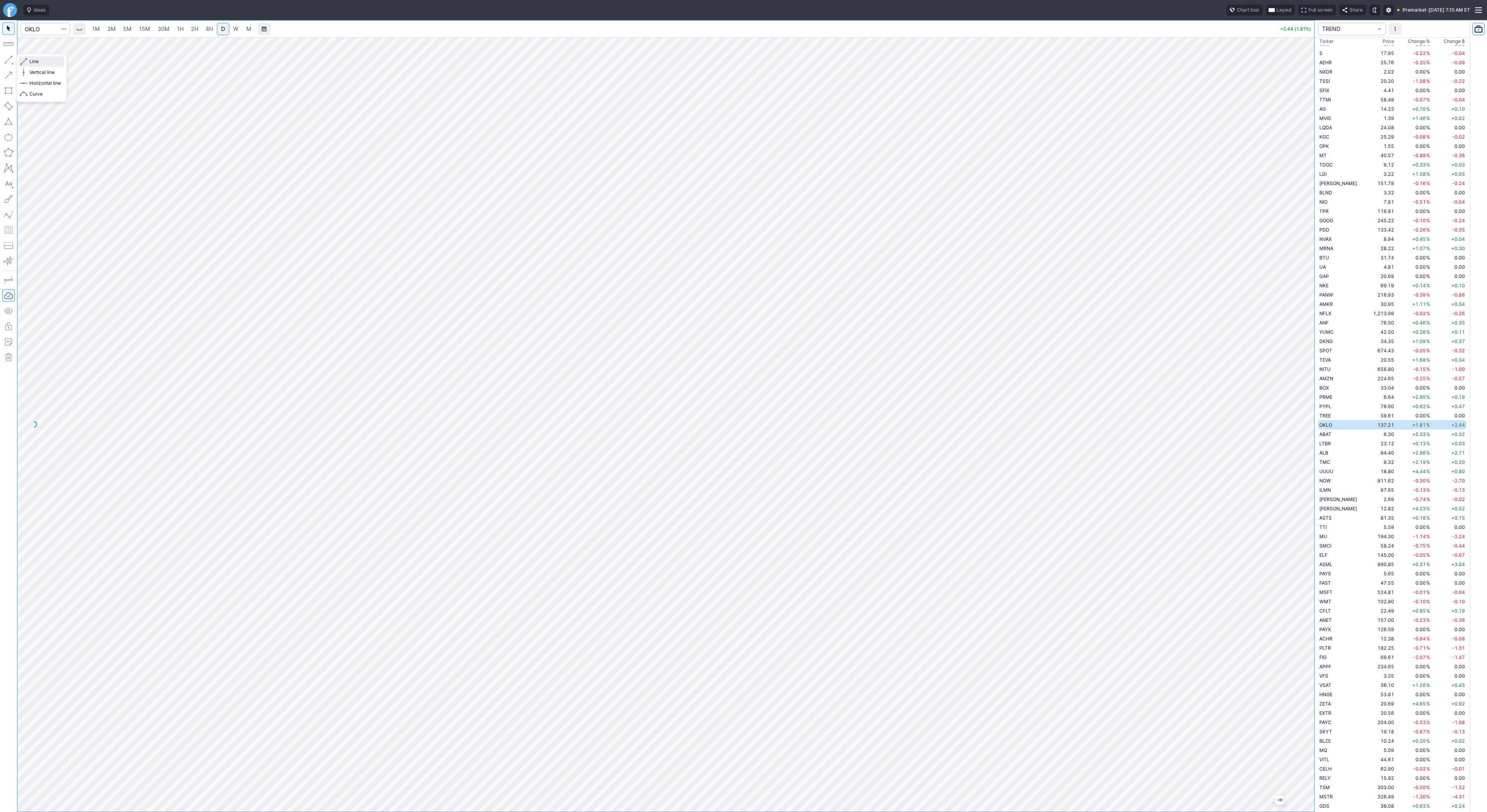
click at [37, 61] on span "Line" at bounding box center [45, 61] width 31 height 8
click at [48, 64] on div "Line Vertical line Horizontal line Curve" at bounding box center [42, 78] width 51 height 49
drag, startPoint x: 1301, startPoint y: 567, endPoint x: 1347, endPoint y: 378, distance: 194.5
click at [1347, 378] on div "1M 3M 5M 15M 30M 1H 2H 4H D W M +2.47 (1.83%) TREND Ticker Price Chg.% Change %…" at bounding box center [744, 416] width 1487 height 792
drag, startPoint x: 1305, startPoint y: 524, endPoint x: 1301, endPoint y: 541, distance: 17.5
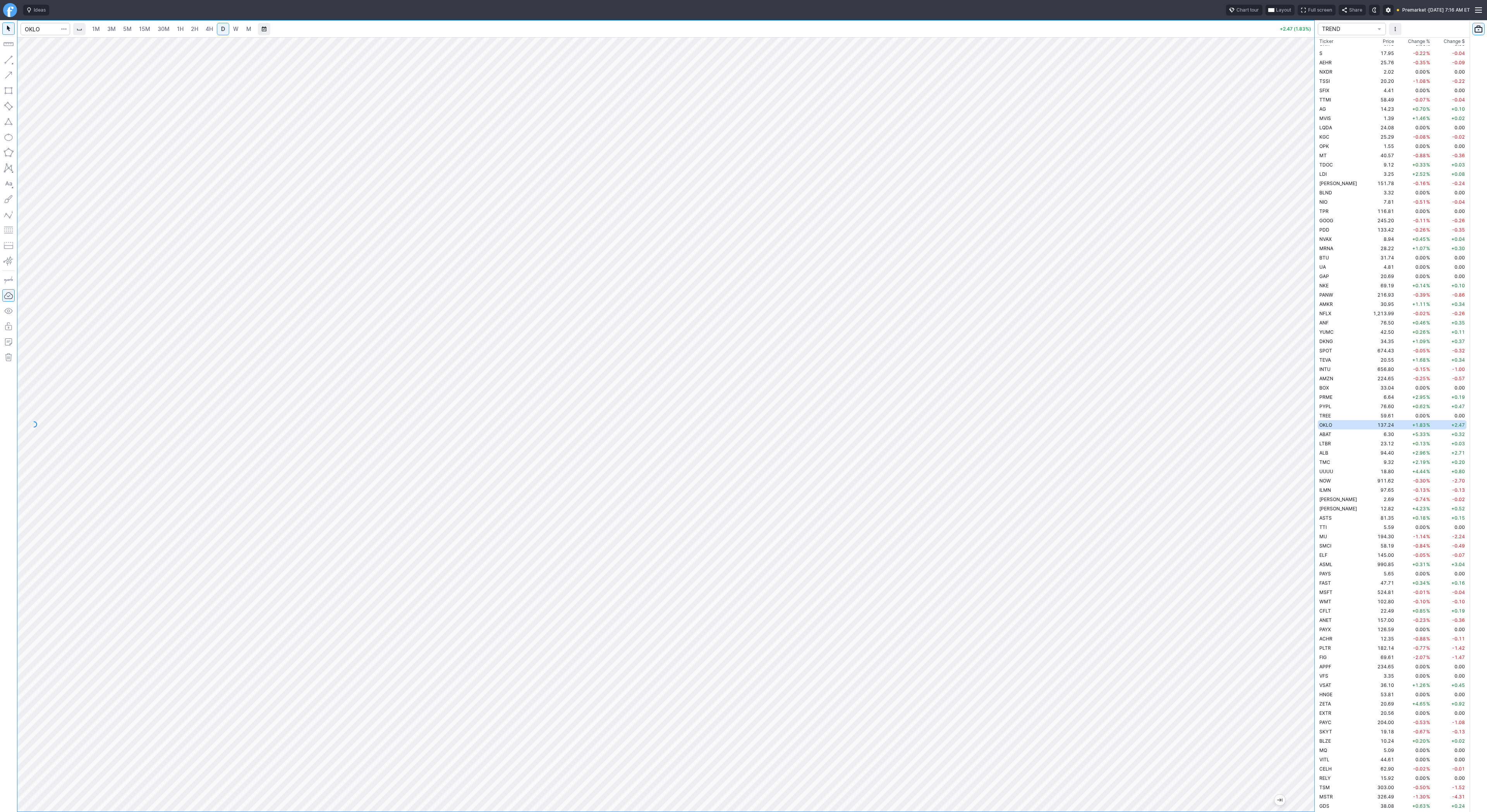
click at [1304, 539] on div at bounding box center [1306, 422] width 16 height 755
click at [39, 61] on span "Line" at bounding box center [45, 61] width 31 height 8
click at [1366, 437] on td "6.30" at bounding box center [1381, 434] width 29 height 9
click at [1288, 489] on div at bounding box center [666, 424] width 1297 height 774
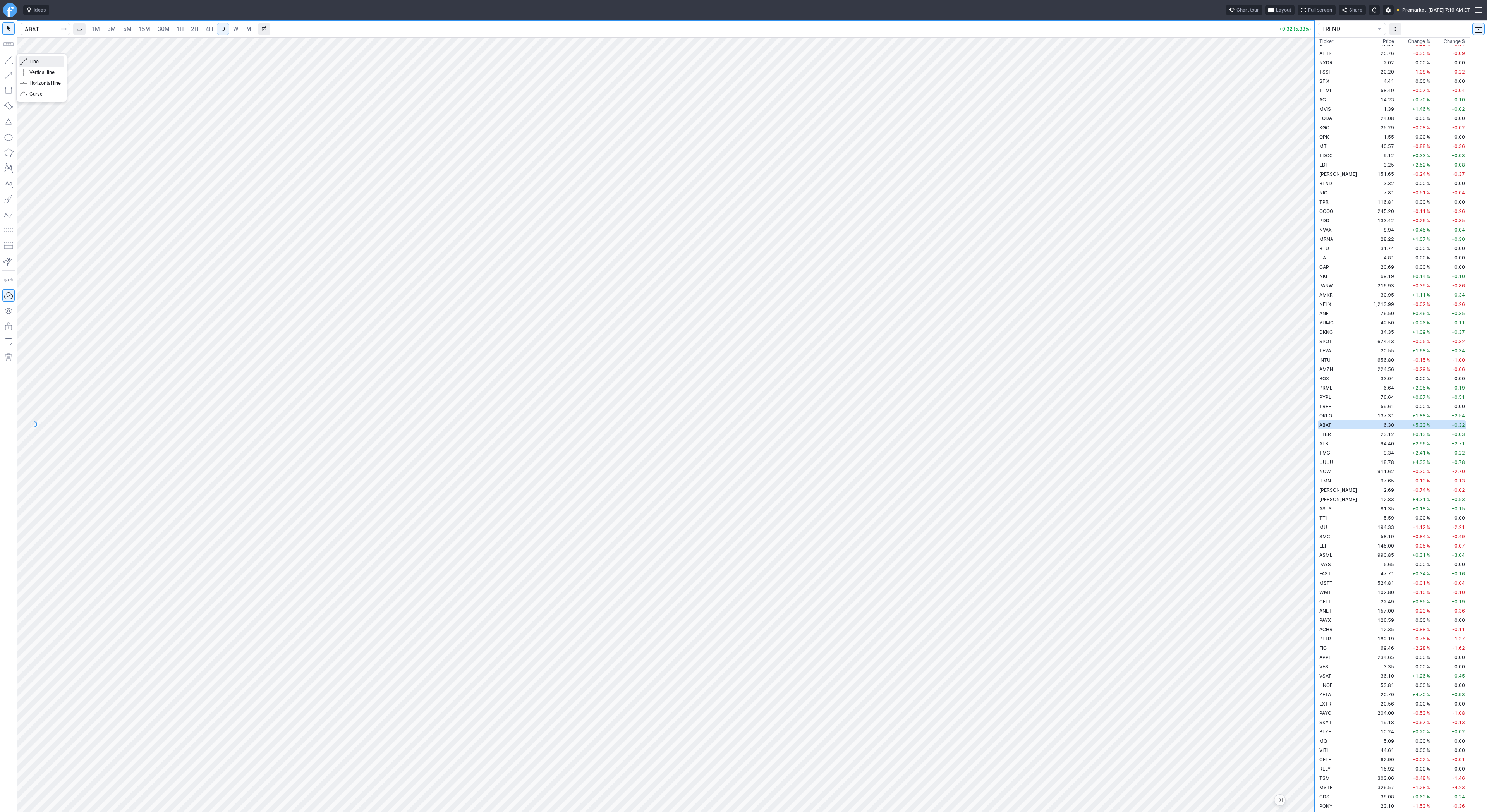
click at [48, 63] on span "Line" at bounding box center [45, 61] width 31 height 8
click at [35, 59] on div "Line Vertical line Horizontal line Curve" at bounding box center [42, 78] width 51 height 49
click at [31, 61] on span "Line" at bounding box center [45, 61] width 31 height 8
click at [41, 62] on span "Line" at bounding box center [45, 61] width 31 height 8
click at [26, 60] on button "Line" at bounding box center [42, 61] width 45 height 11
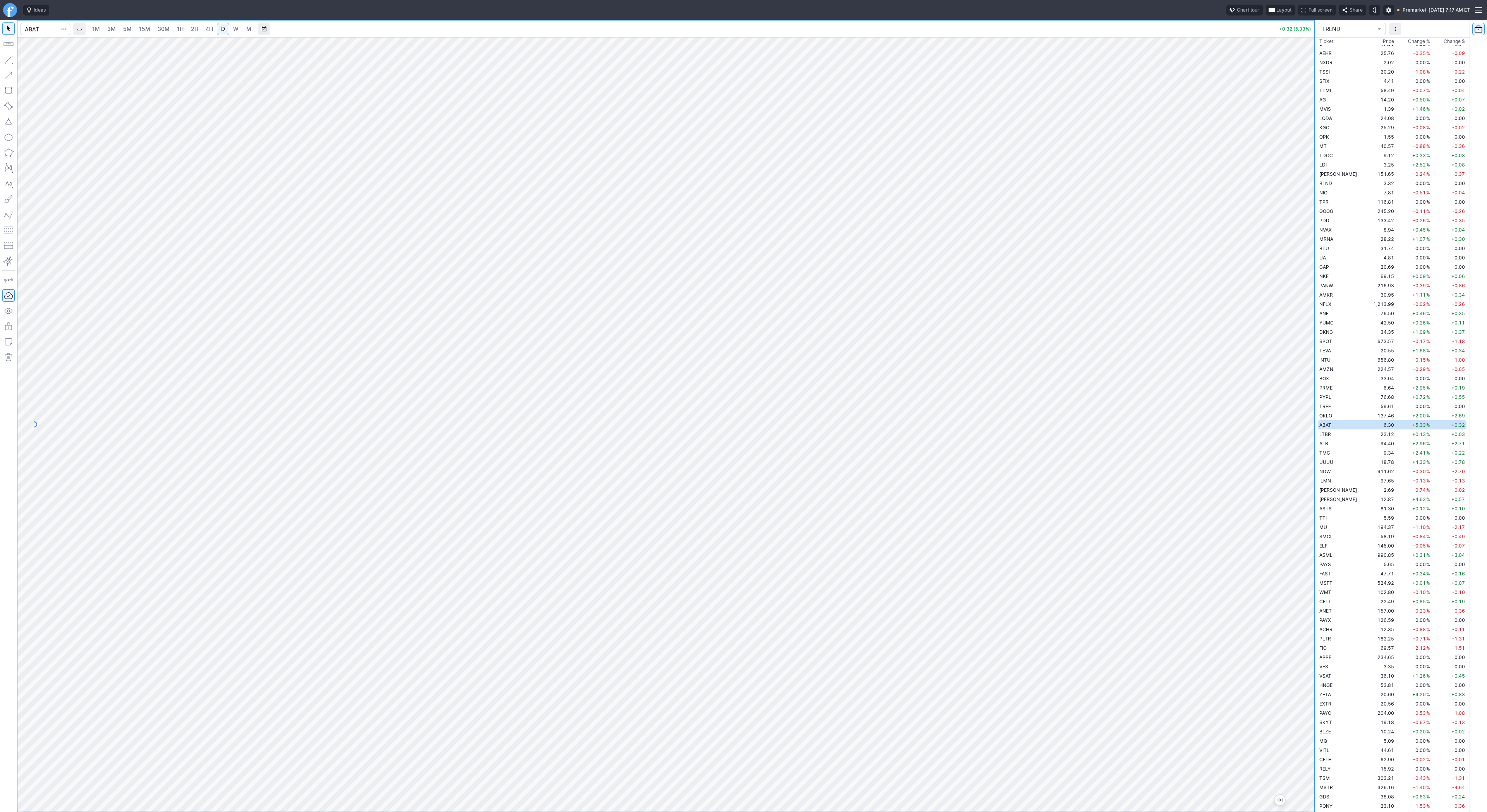
click at [40, 62] on div "Line Vertical line Horizontal line Curve" at bounding box center [42, 78] width 51 height 49
click at [52, 65] on span "Line" at bounding box center [45, 61] width 31 height 8
click at [42, 62] on span "Line" at bounding box center [45, 61] width 31 height 8
click at [40, 62] on span "Line" at bounding box center [45, 61] width 31 height 8
click at [1328, 462] on span "UUUU" at bounding box center [1327, 462] width 14 height 6
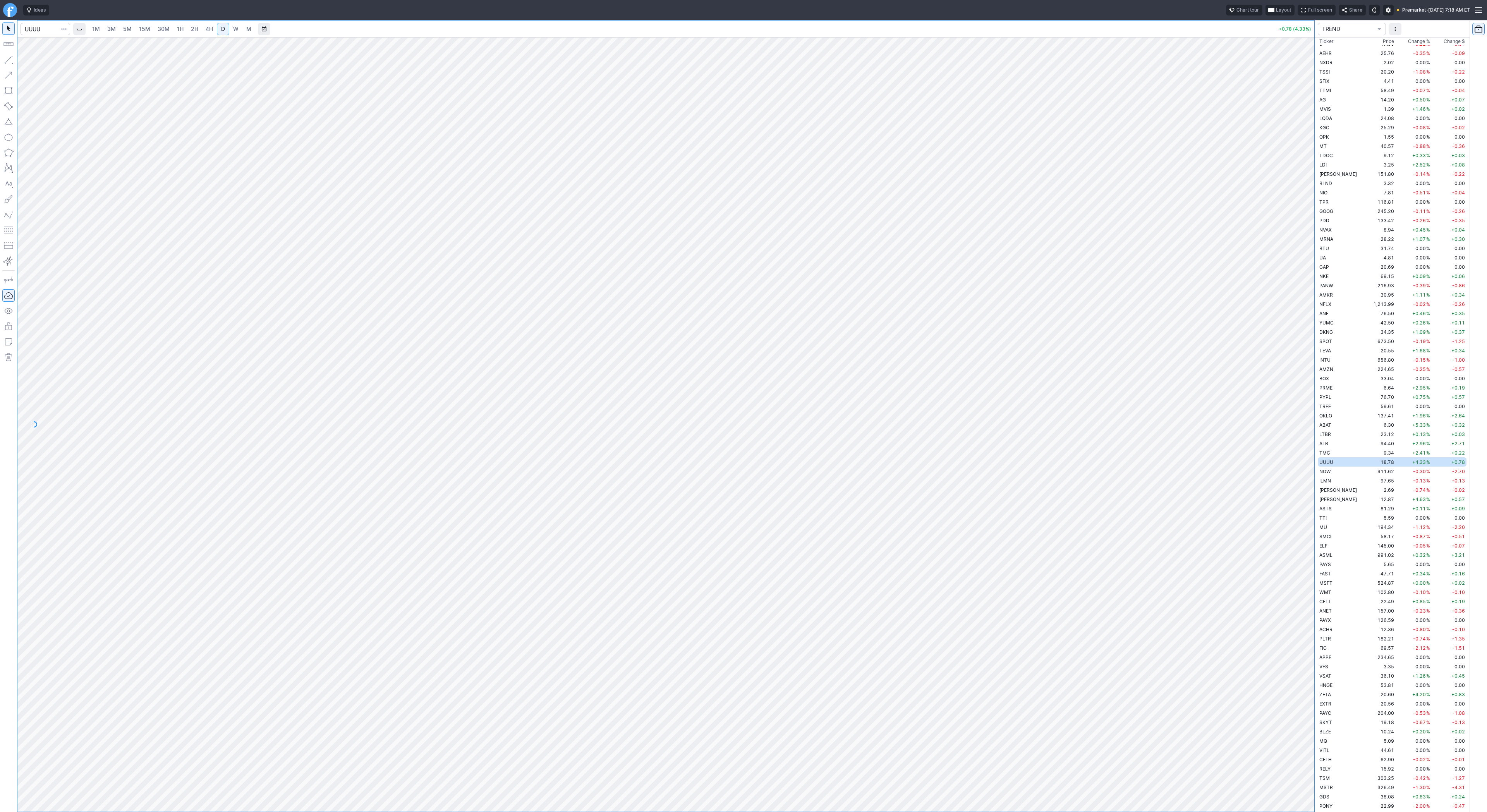
click at [1408, 42] on span "Change %" at bounding box center [1419, 41] width 22 height 8
click at [1408, 42] on span "Change %" at bounding box center [1419, 41] width 22 height 8
click at [1366, 54] on td "15.51" at bounding box center [1381, 53] width 29 height 9
click at [1366, 72] on td "16.74" at bounding box center [1381, 72] width 29 height 9
click at [38, 60] on span "Line" at bounding box center [45, 61] width 31 height 8
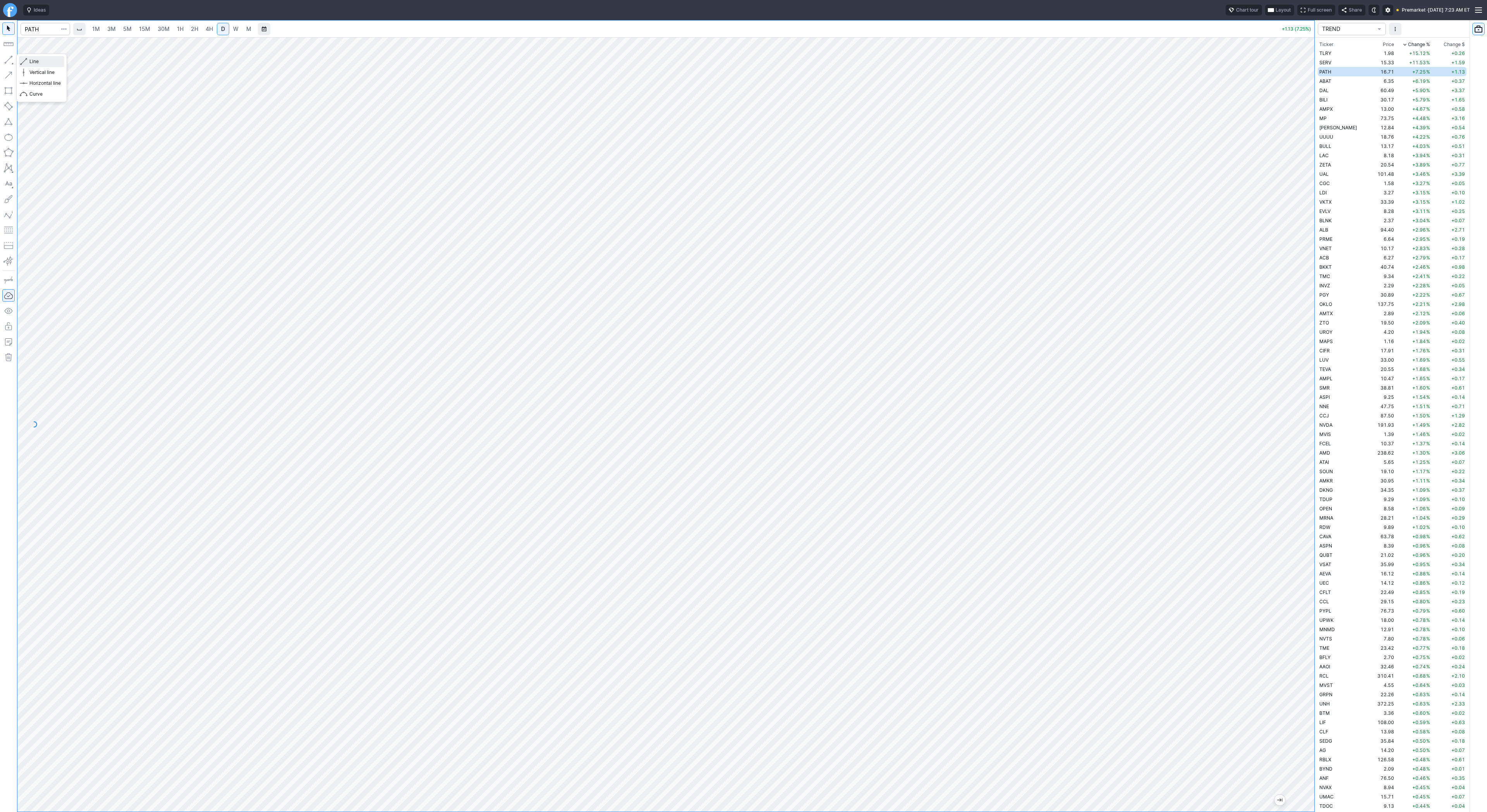
click at [30, 61] on span "Line" at bounding box center [45, 61] width 31 height 8
click at [30, 61] on span "Line" at bounding box center [45, 61] width 31 height 8
click at [29, 61] on span "Line" at bounding box center [45, 61] width 31 height 8
click at [32, 60] on span "Line" at bounding box center [45, 61] width 31 height 8
click at [37, 59] on span "Line" at bounding box center [45, 61] width 31 height 8
